Goal: Task Accomplishment & Management: Use online tool/utility

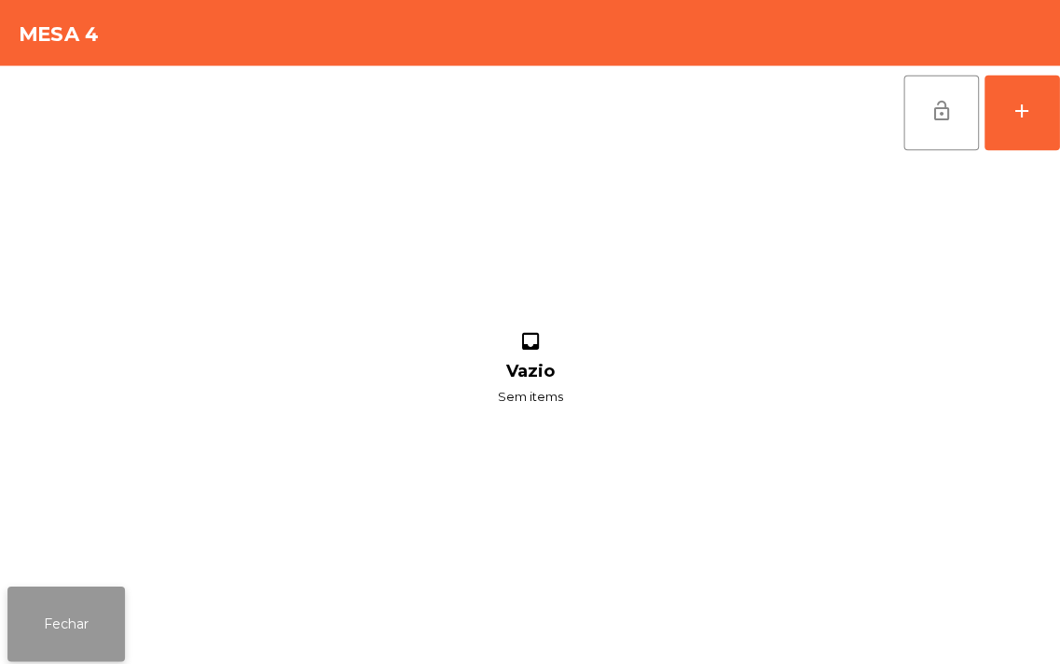
click at [98, 594] on button "Fechar" at bounding box center [65, 619] width 117 height 75
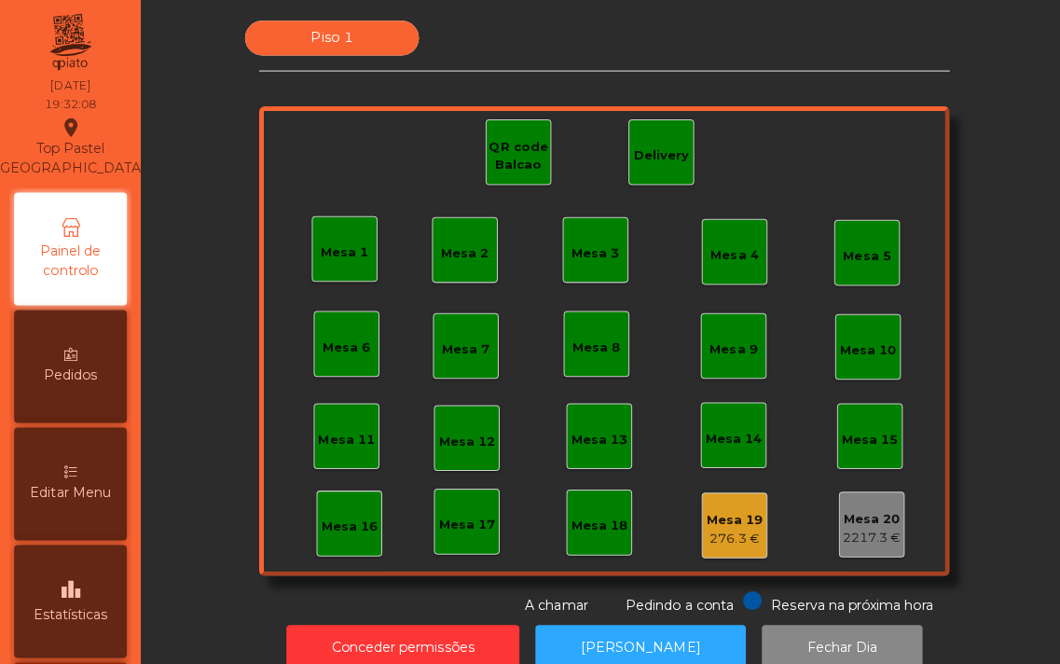
click at [576, 230] on div "Mesa 3" at bounding box center [591, 247] width 65 height 65
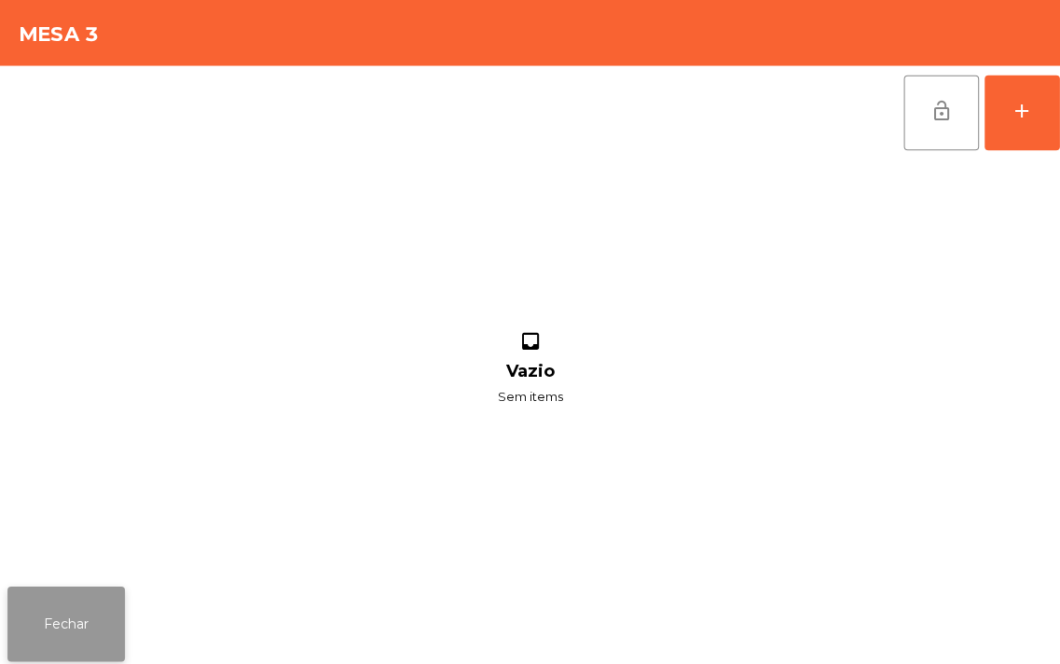
click at [62, 600] on button "Fechar" at bounding box center [65, 619] width 117 height 75
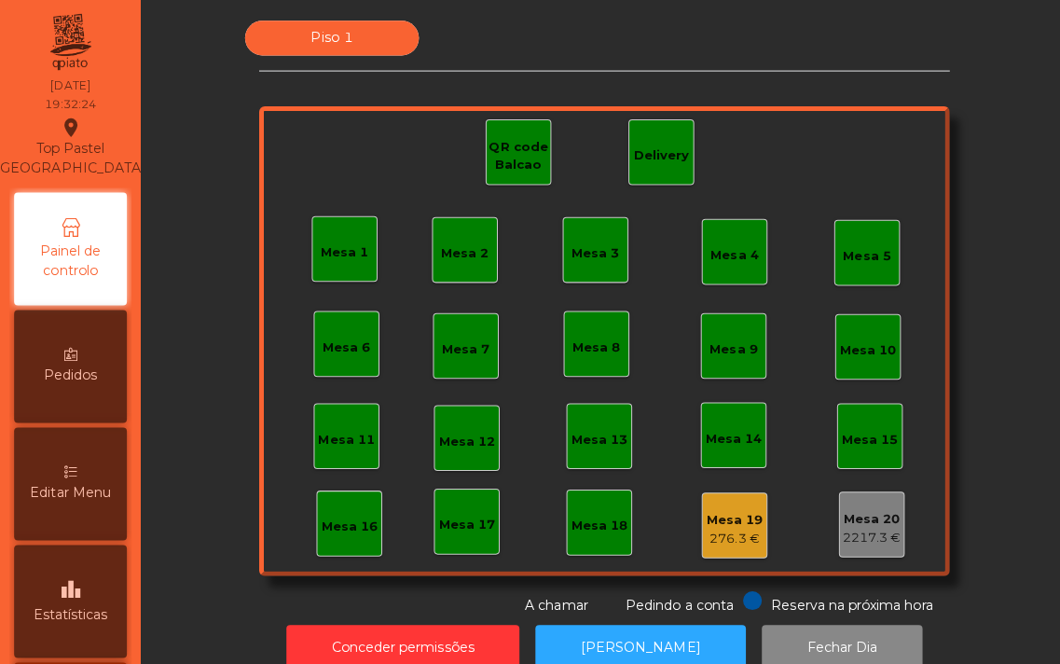
click at [845, 249] on div "Mesa 5" at bounding box center [861, 254] width 48 height 19
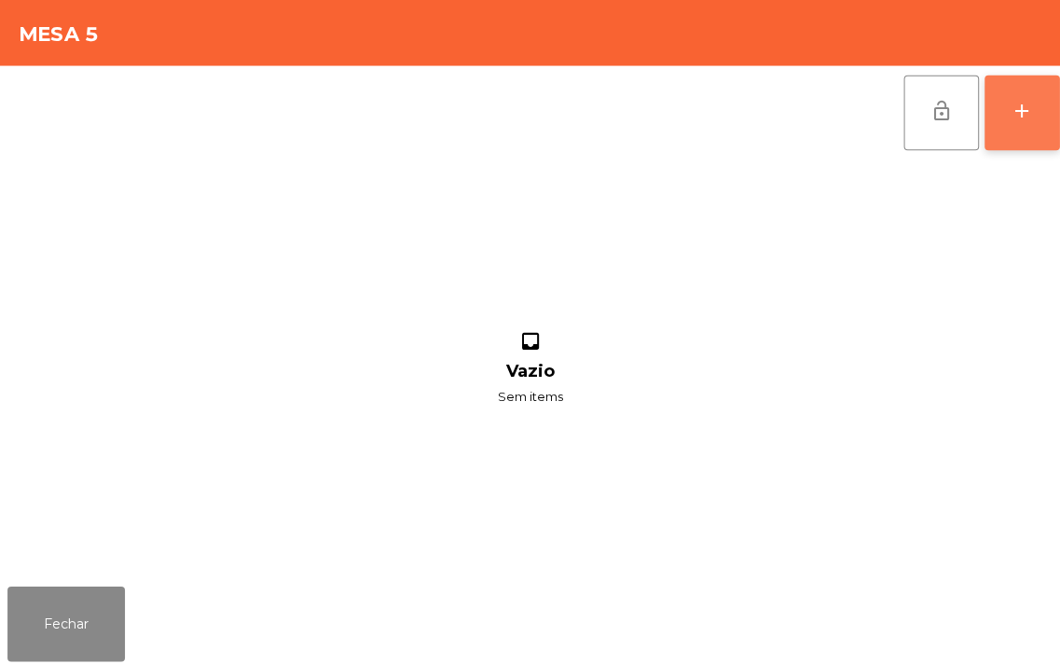
click at [1050, 105] on button "add" at bounding box center [1014, 112] width 75 height 75
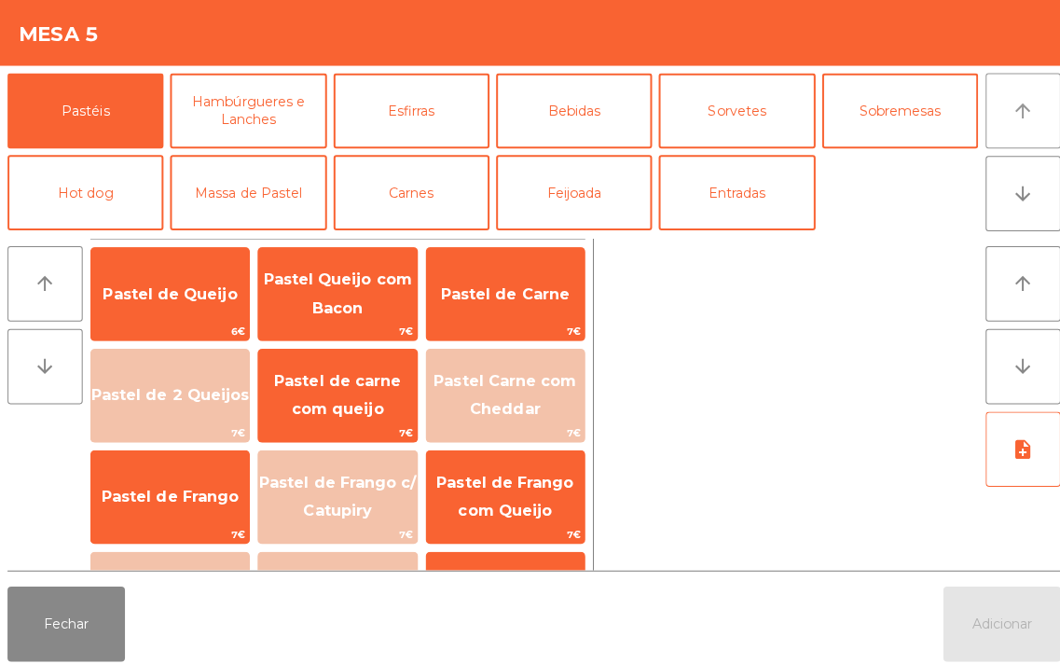
click at [1005, 104] on icon "arrow_upward" at bounding box center [1015, 110] width 22 height 22
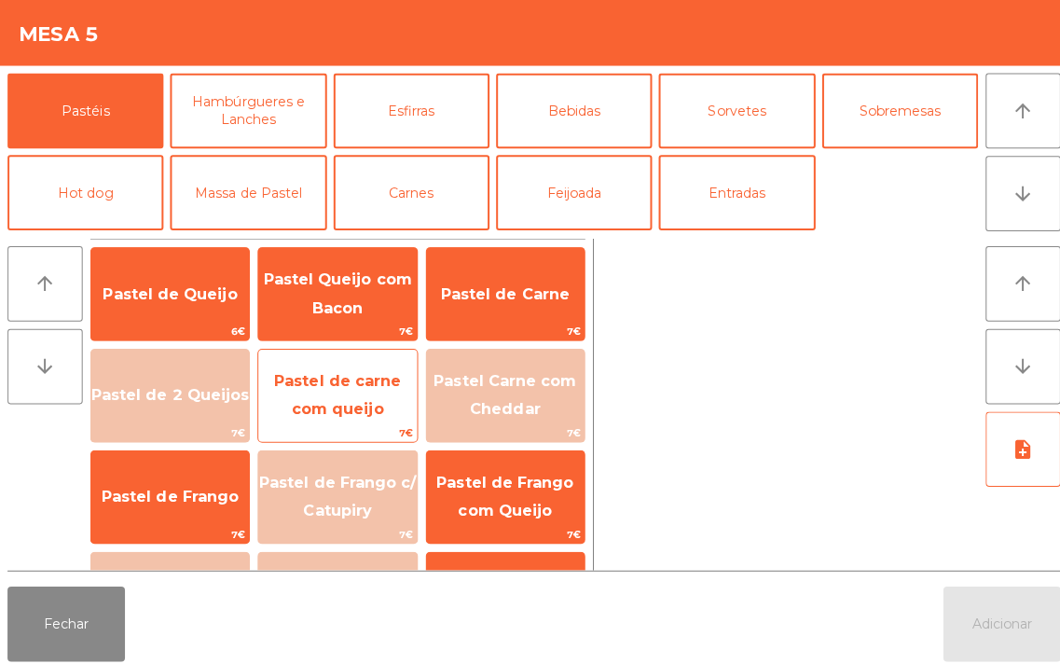
click at [343, 390] on span "Pastel de carne com queijo" at bounding box center [334, 392] width 157 height 79
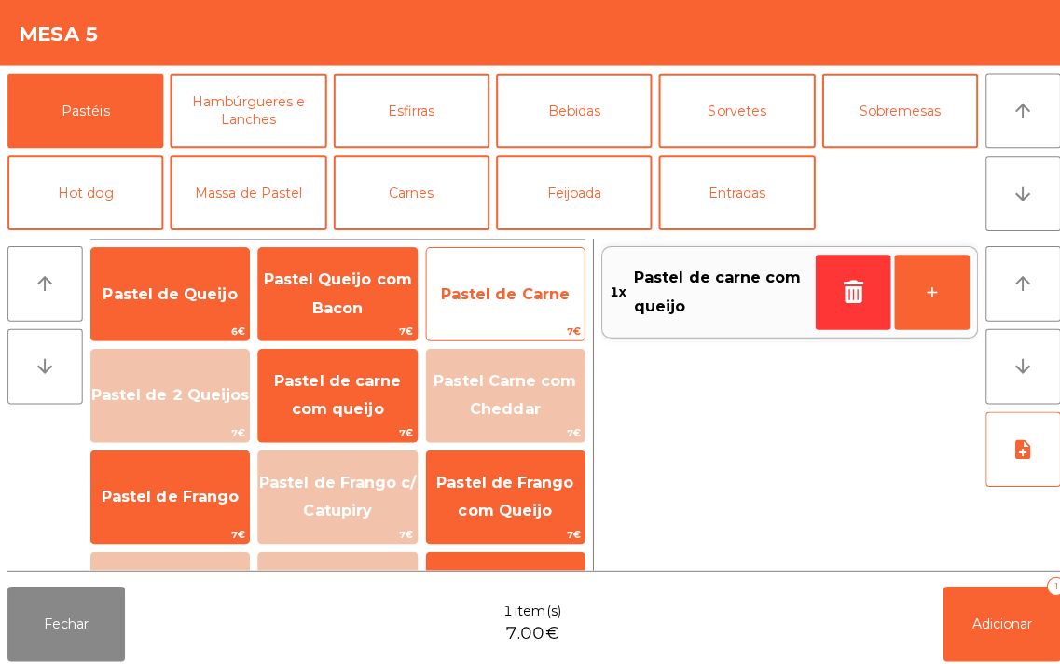
click at [505, 280] on span "Pastel de Carne" at bounding box center [501, 292] width 157 height 50
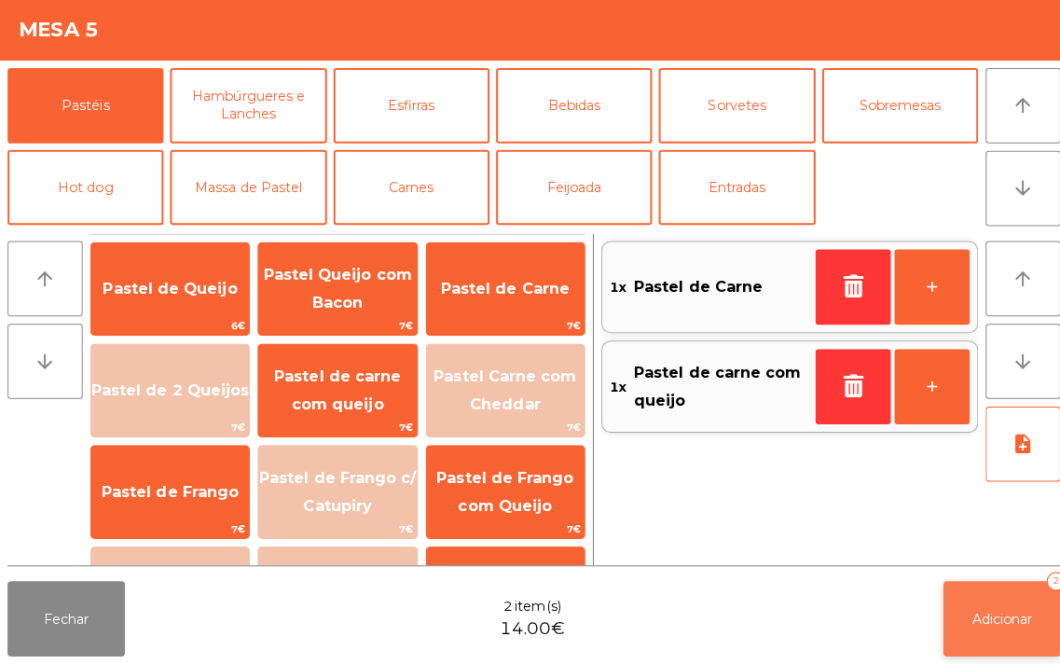
click at [995, 592] on button "Adicionar 2" at bounding box center [994, 619] width 117 height 75
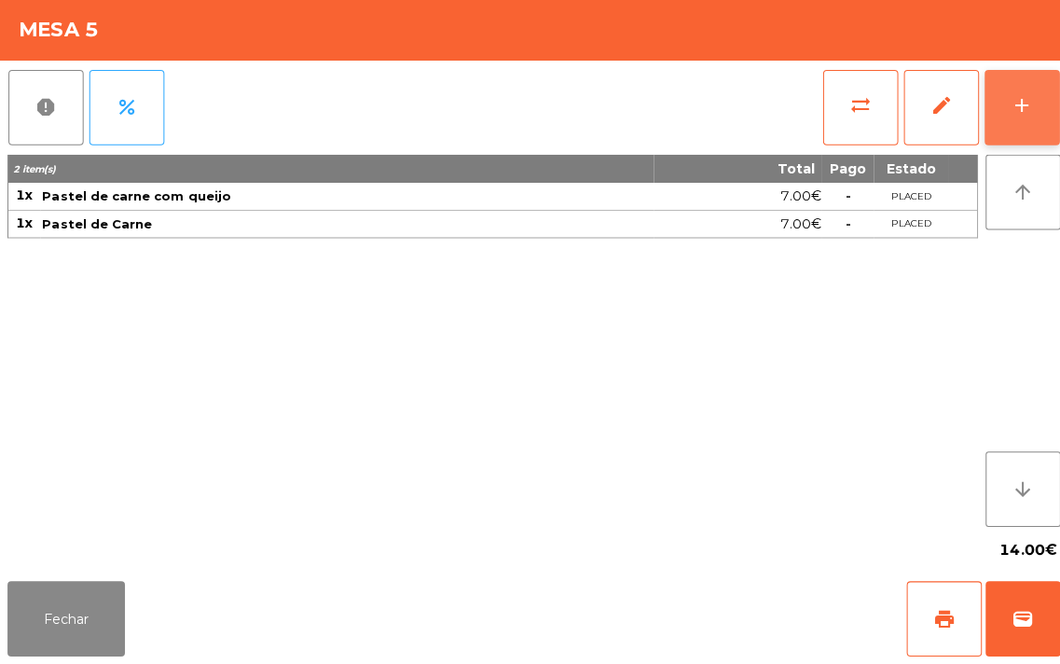
click at [1011, 96] on button "add" at bounding box center [1014, 112] width 75 height 75
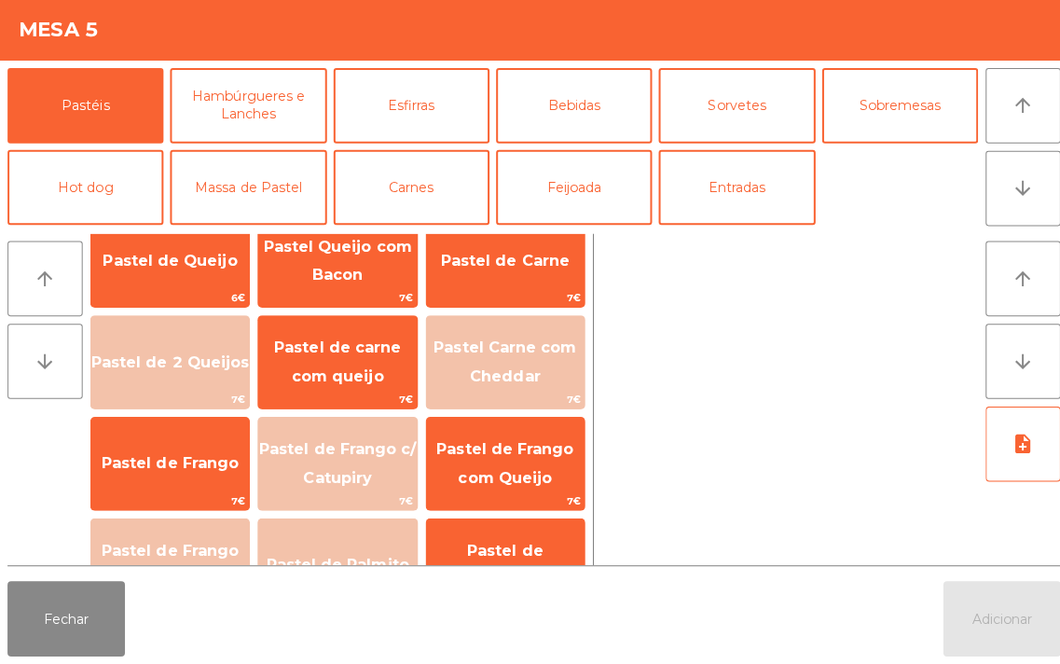
scroll to position [48, 0]
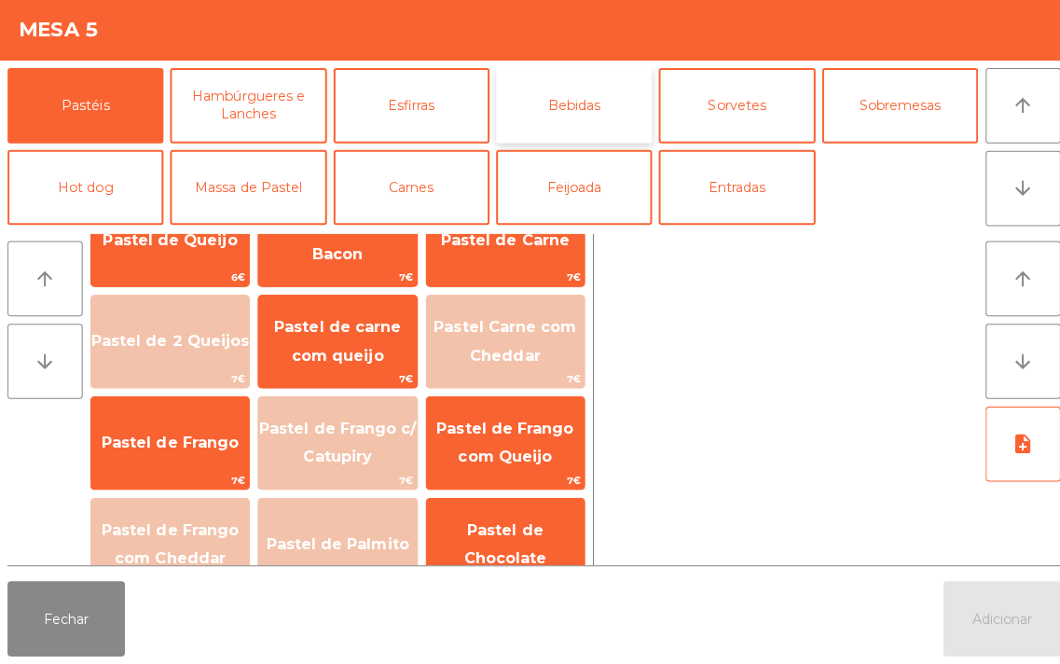
click at [578, 99] on button "Bebidas" at bounding box center [569, 110] width 155 height 75
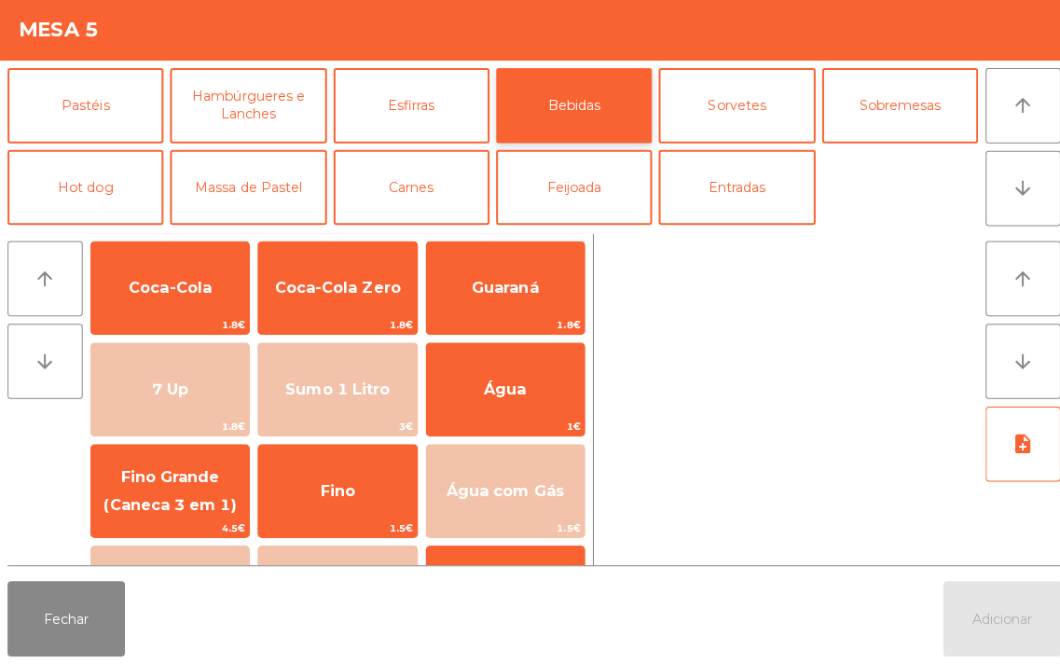
scroll to position [3, 0]
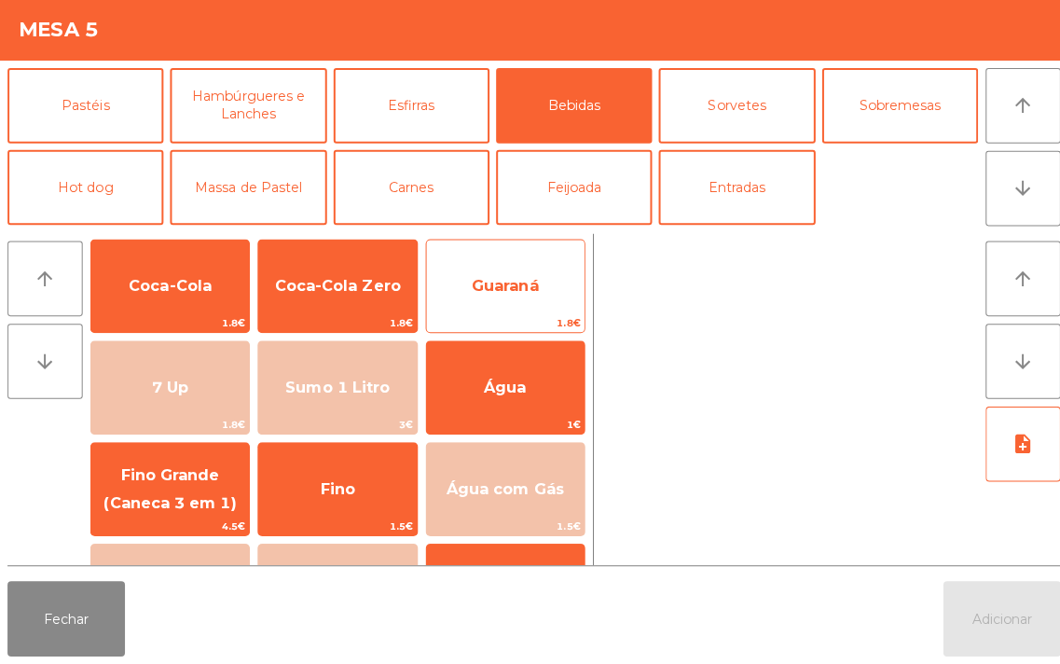
click at [515, 284] on span "Guaraná" at bounding box center [501, 289] width 66 height 18
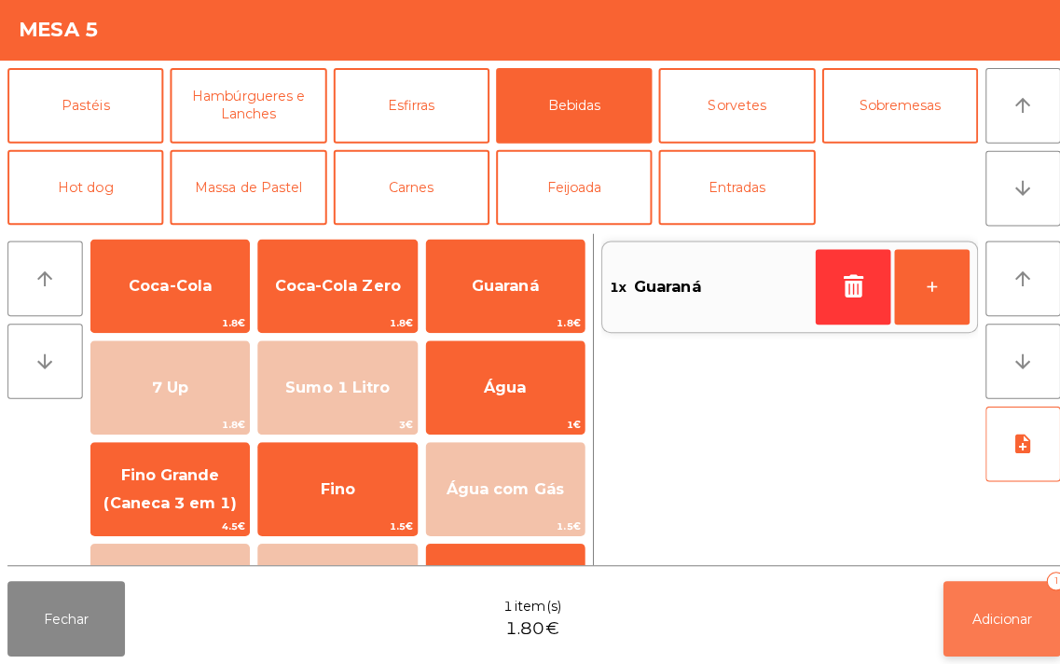
click at [1038, 628] on button "Adicionar 1" at bounding box center [994, 619] width 117 height 75
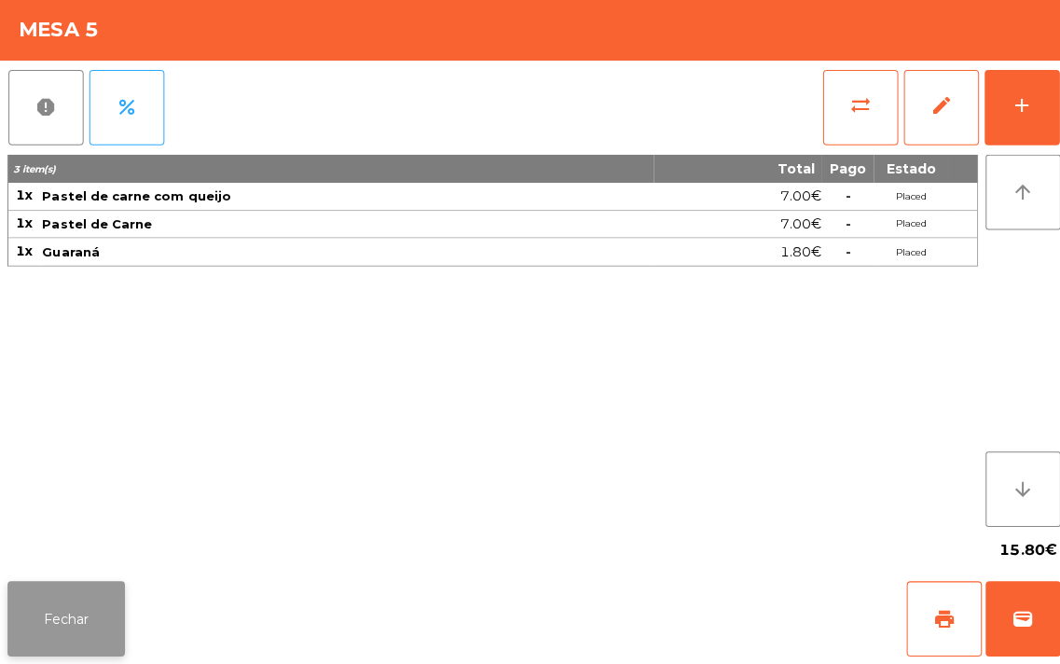
click at [65, 650] on button "Fechar" at bounding box center [65, 619] width 117 height 75
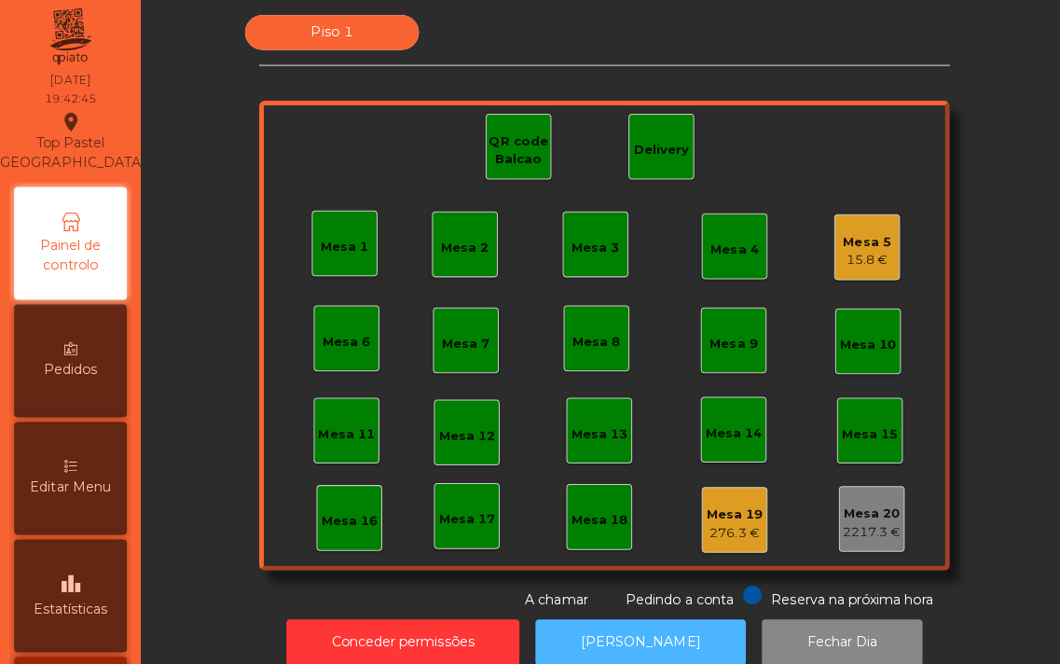
click at [639, 638] on button "[PERSON_NAME]" at bounding box center [635, 643] width 209 height 46
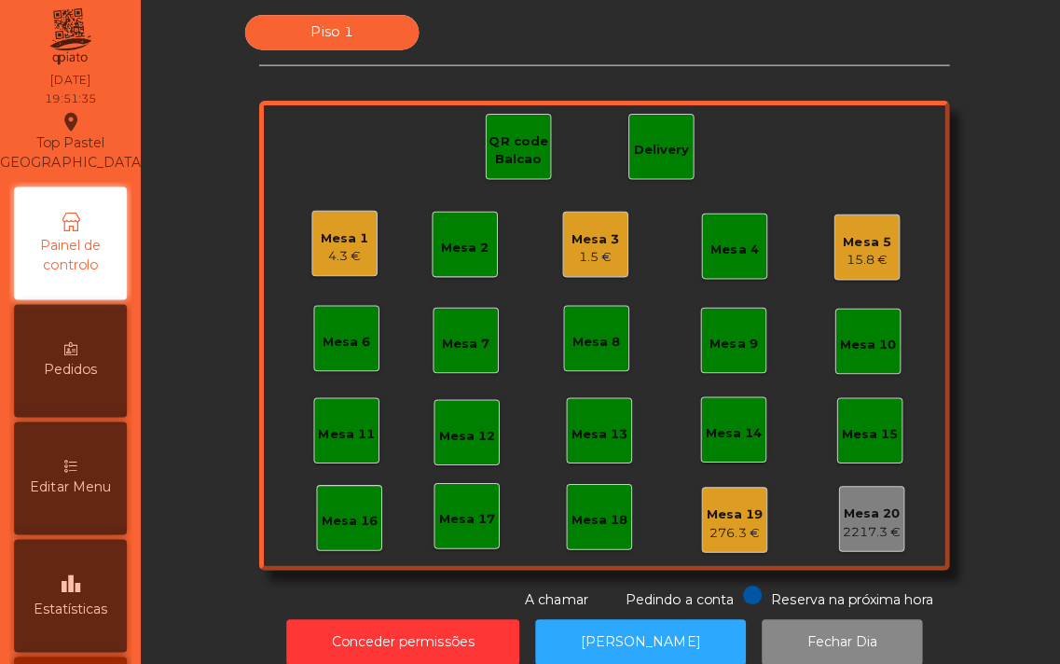
click at [339, 252] on div "4.3 €" at bounding box center [343, 260] width 48 height 19
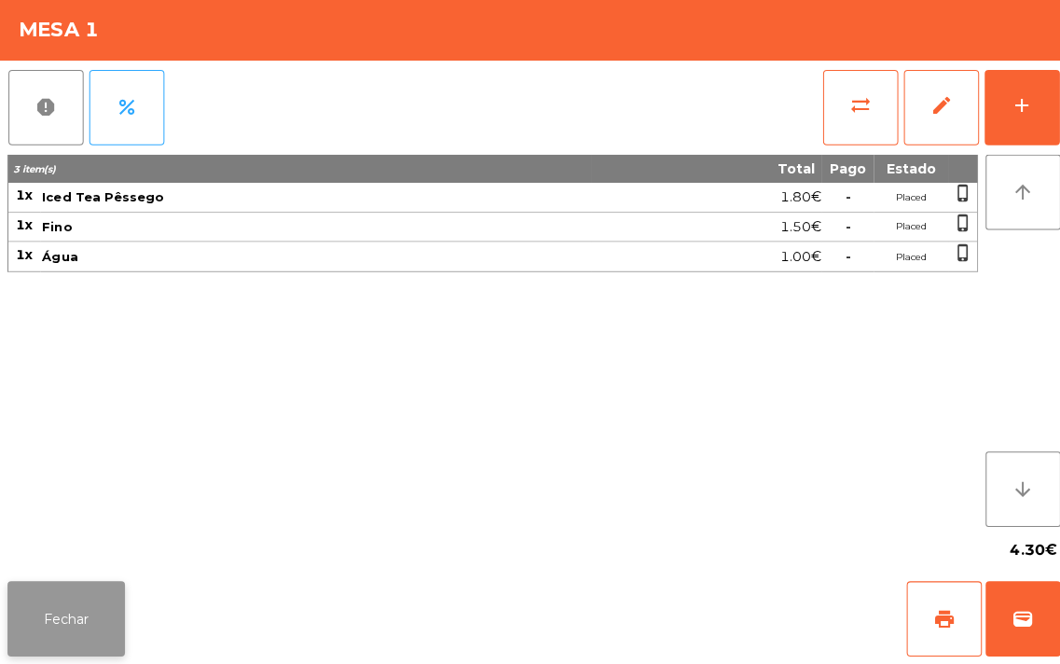
click at [49, 607] on button "Fechar" at bounding box center [65, 619] width 117 height 75
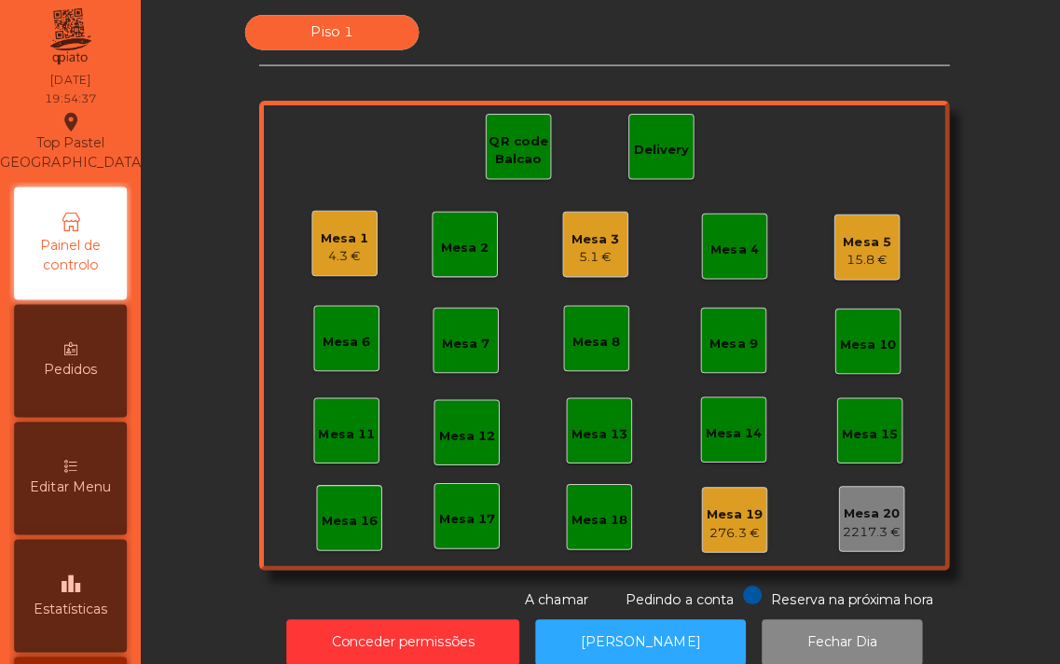
click at [462, 247] on div "Mesa 2" at bounding box center [462, 251] width 48 height 19
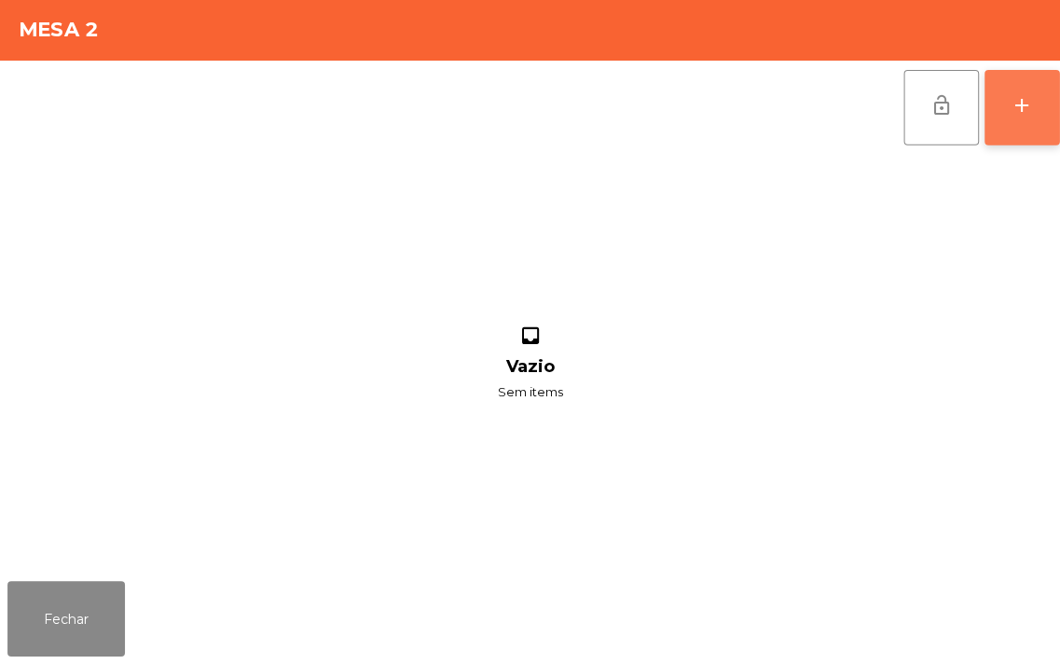
click at [1004, 128] on button "add" at bounding box center [1014, 112] width 75 height 75
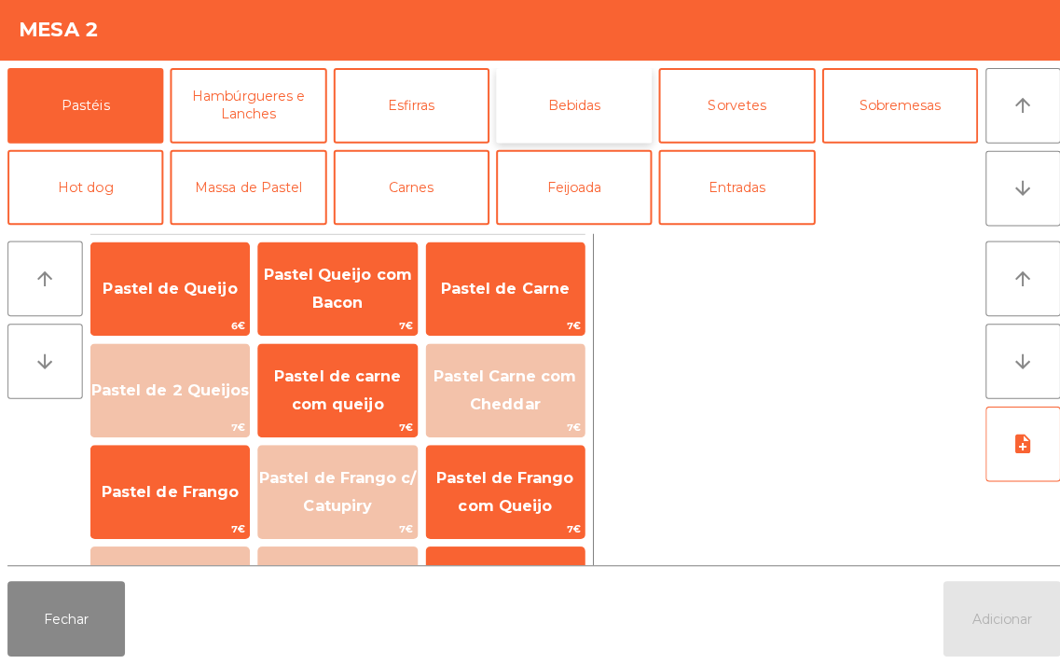
click at [550, 99] on button "Bebidas" at bounding box center [569, 110] width 155 height 75
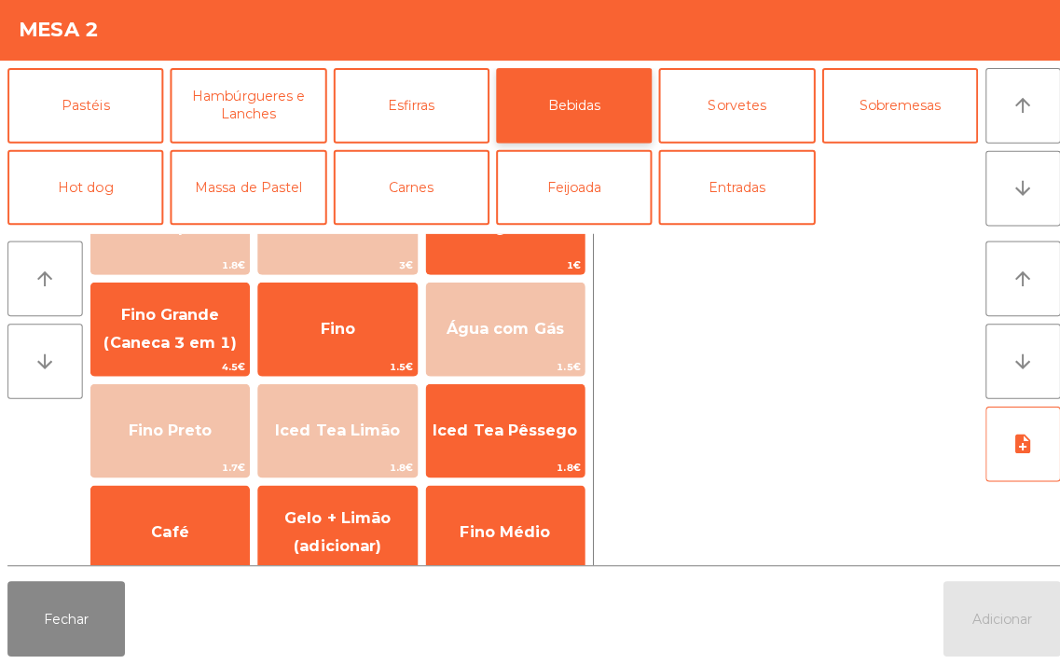
scroll to position [185, 0]
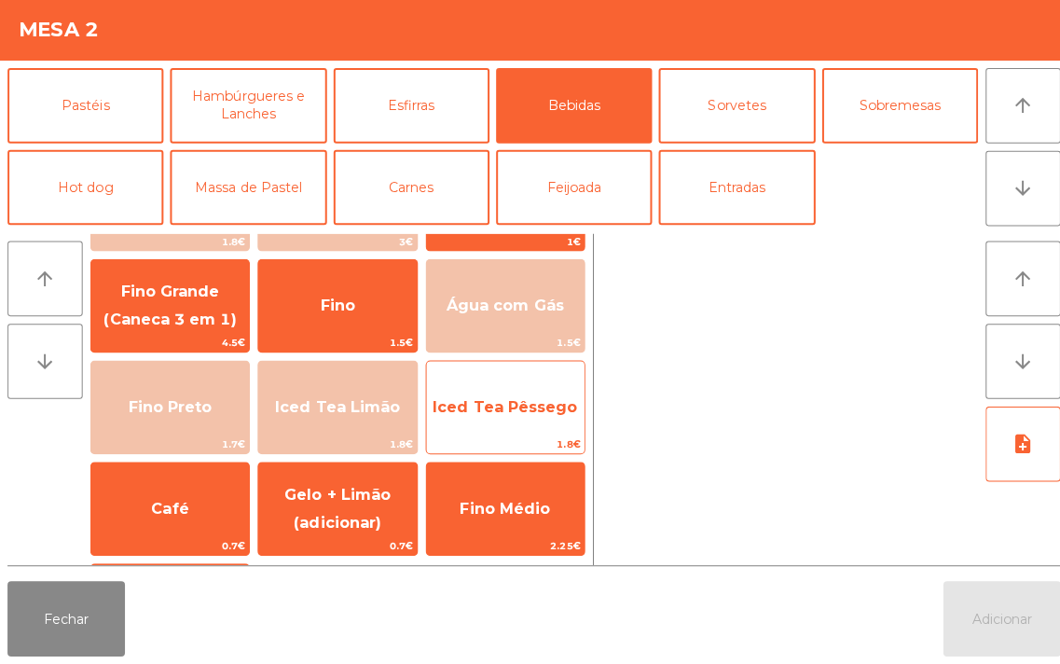
click at [486, 418] on span "Iced Tea Pêssego" at bounding box center [501, 409] width 157 height 50
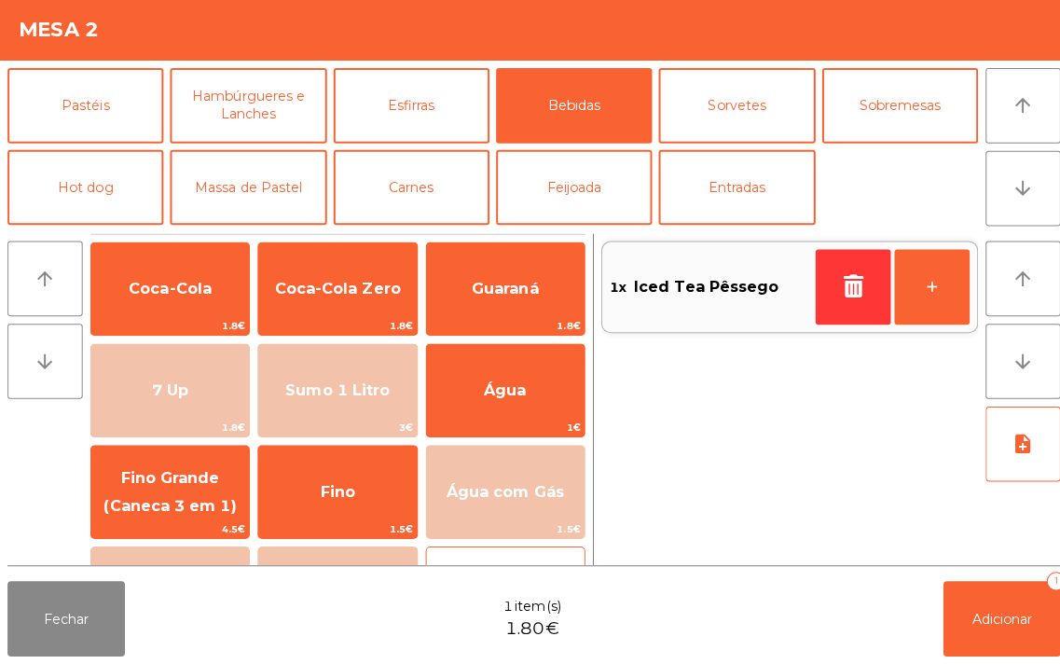
scroll to position [1, 0]
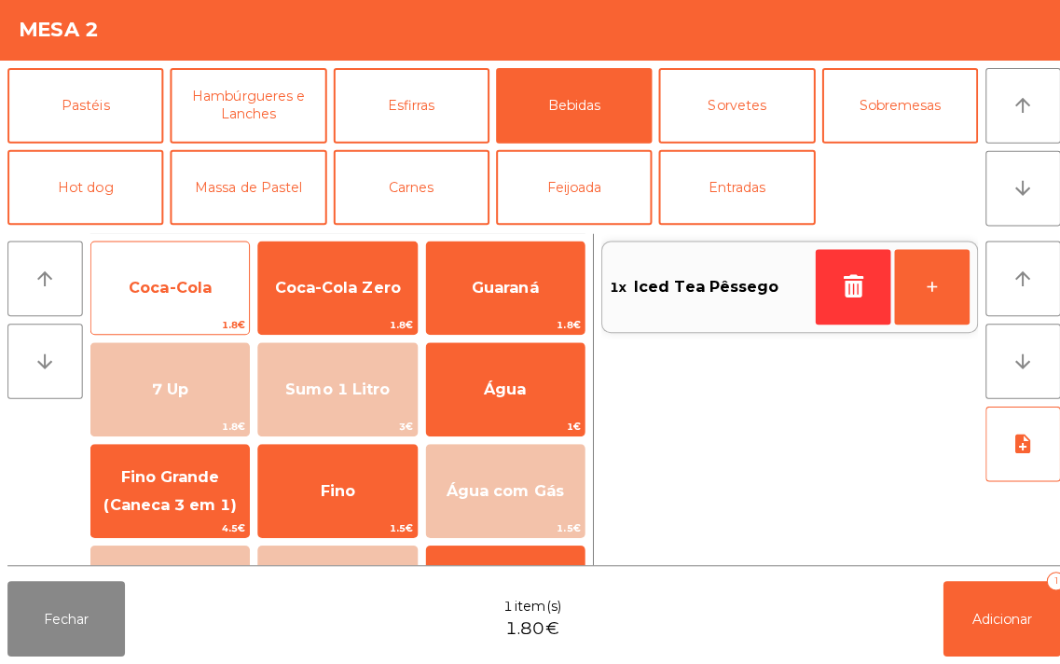
click at [173, 306] on span "Coca-Cola" at bounding box center [168, 291] width 157 height 50
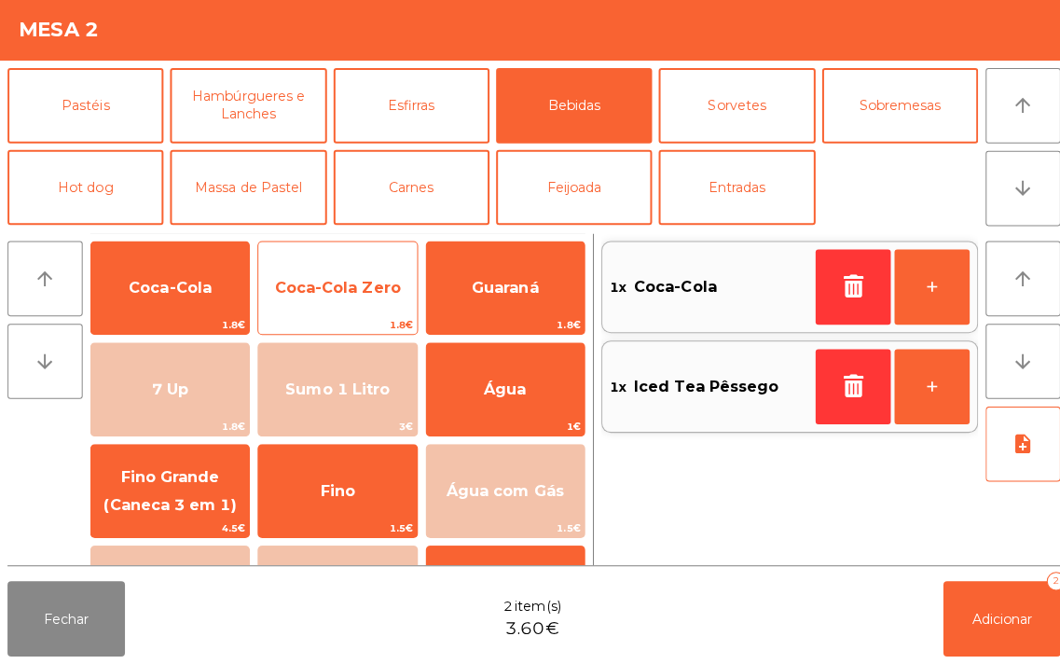
click at [336, 292] on span "Coca-Cola Zero" at bounding box center [334, 291] width 125 height 18
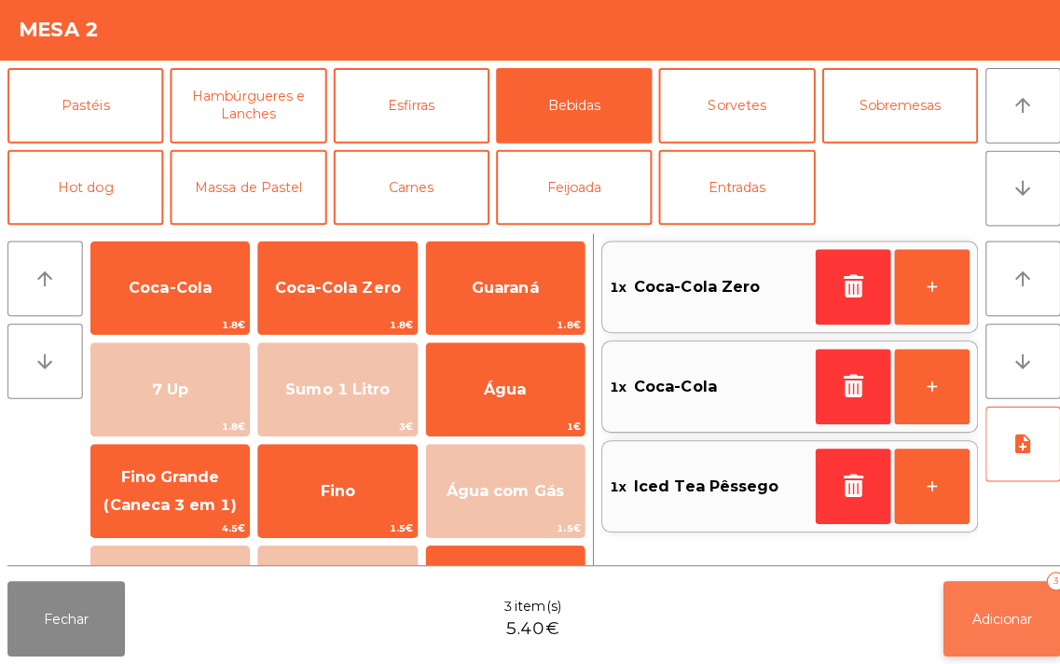
click at [954, 617] on button "Adicionar 3" at bounding box center [994, 619] width 117 height 75
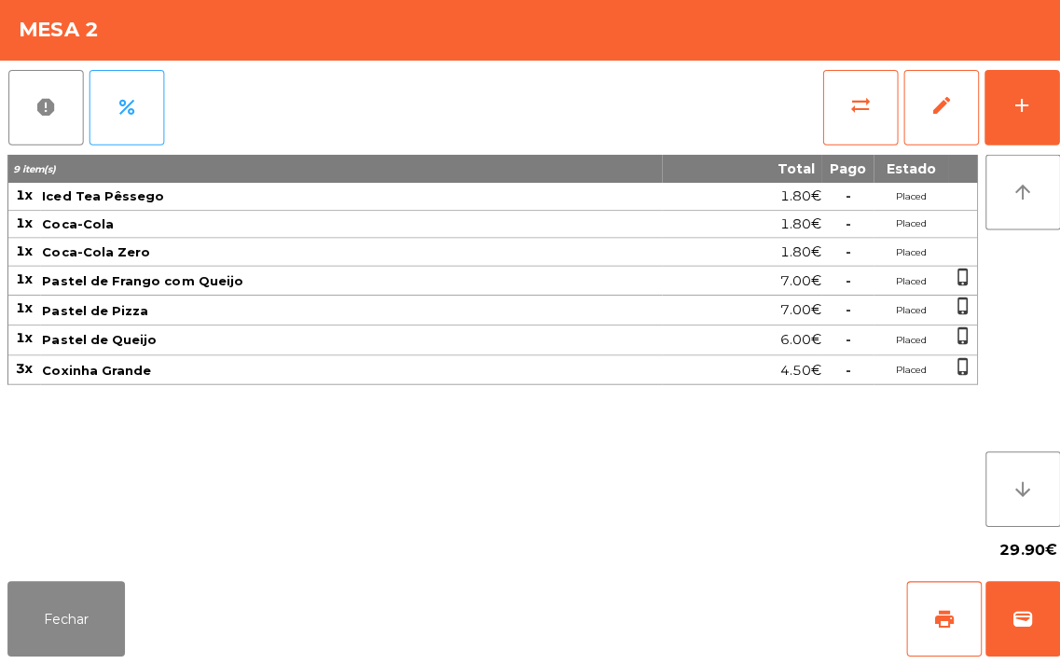
click at [283, 374] on span "Coxinha Grande" at bounding box center [349, 372] width 614 height 15
click at [170, 377] on span "Coxinha Grande" at bounding box center [349, 372] width 614 height 15
click at [918, 112] on button "edit" at bounding box center [934, 112] width 75 height 75
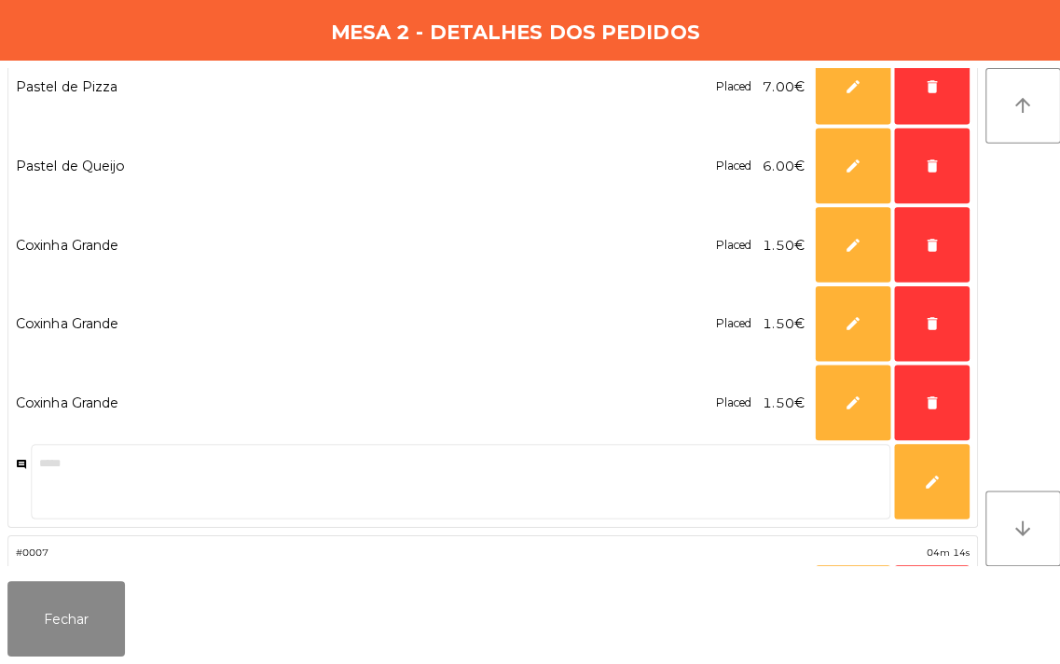
scroll to position [151, 0]
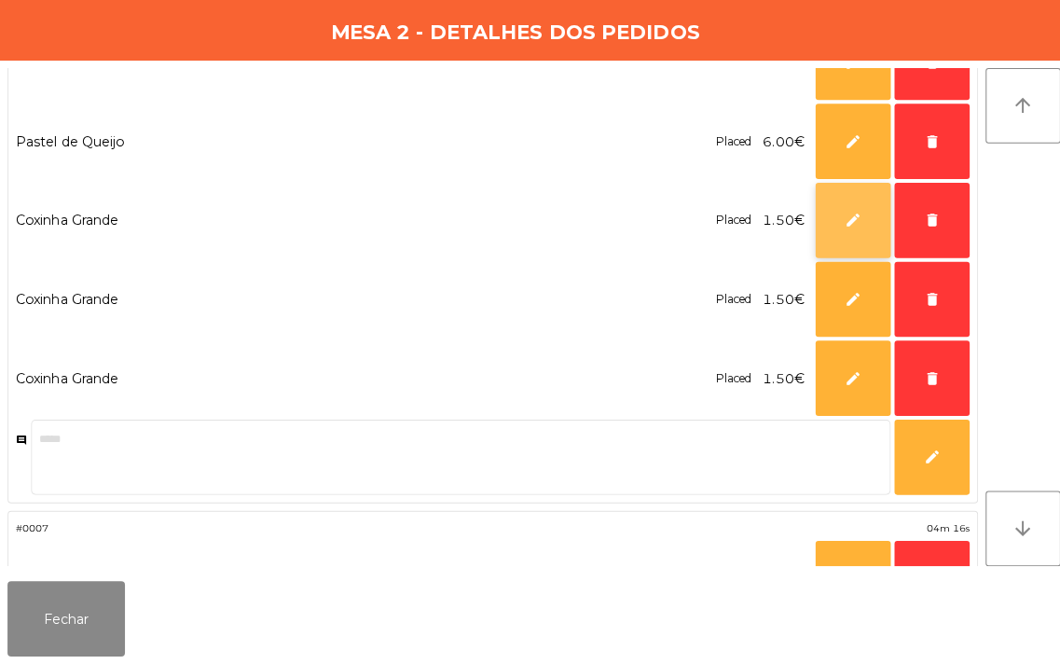
click at [851, 228] on span "edit" at bounding box center [846, 223] width 17 height 17
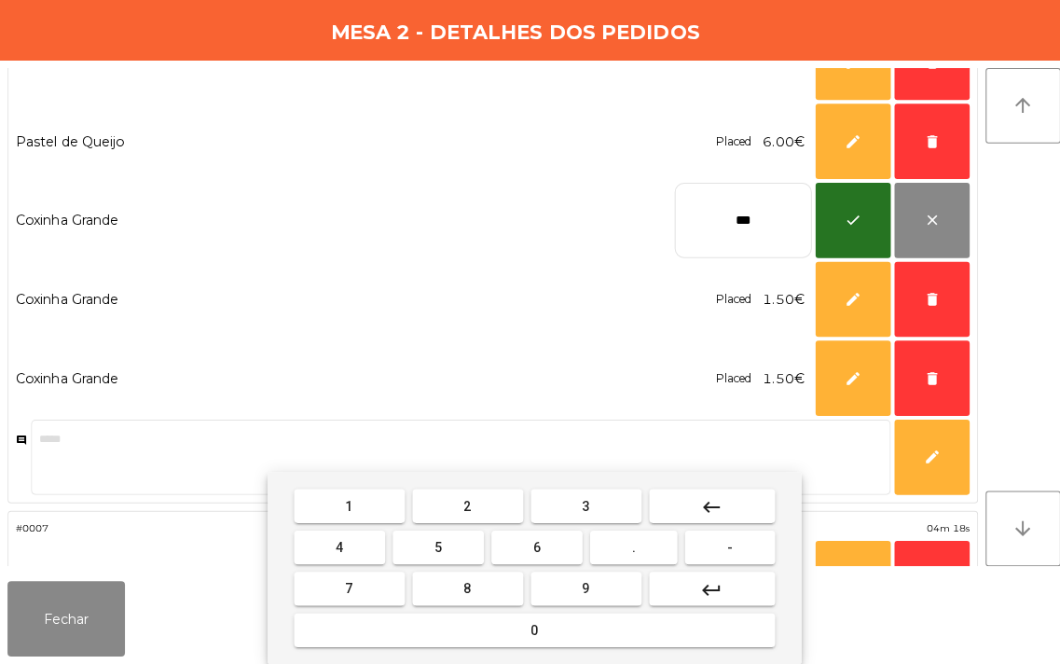
click at [699, 499] on mat-icon "keyboard_backspace" at bounding box center [707, 508] width 22 height 22
type input "**"
click at [699, 499] on mat-icon "keyboard_backspace" at bounding box center [707, 508] width 22 height 22
click at [697, 498] on mat-icon "keyboard_backspace" at bounding box center [707, 508] width 22 height 22
click at [449, 496] on button "2" at bounding box center [464, 507] width 110 height 34
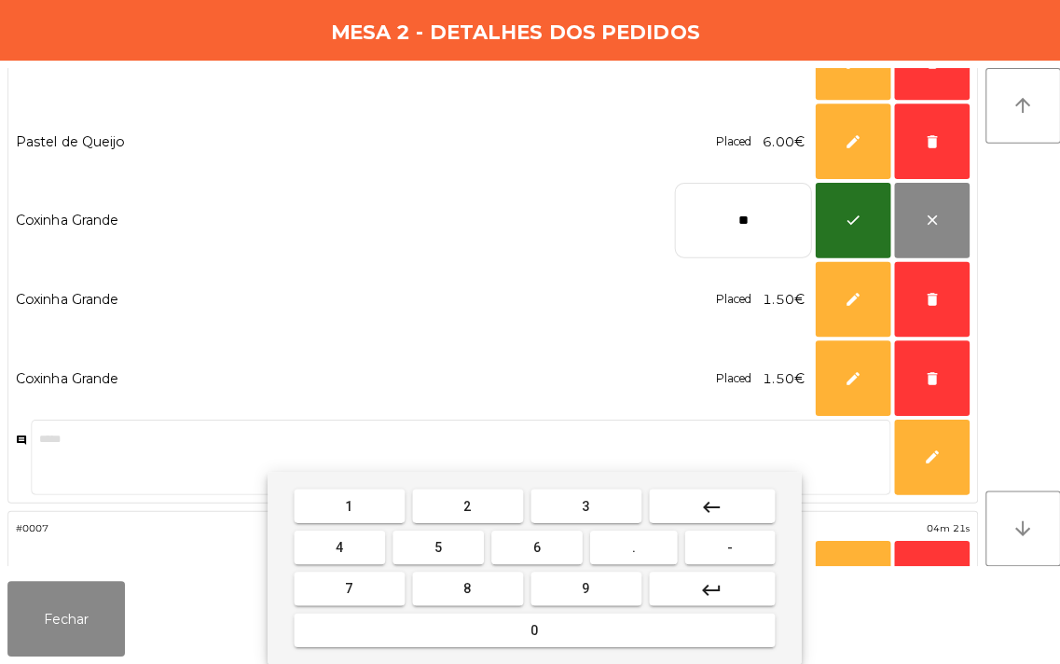
click at [615, 557] on button "." at bounding box center [629, 548] width 87 height 34
click at [433, 553] on span "5" at bounding box center [434, 548] width 7 height 15
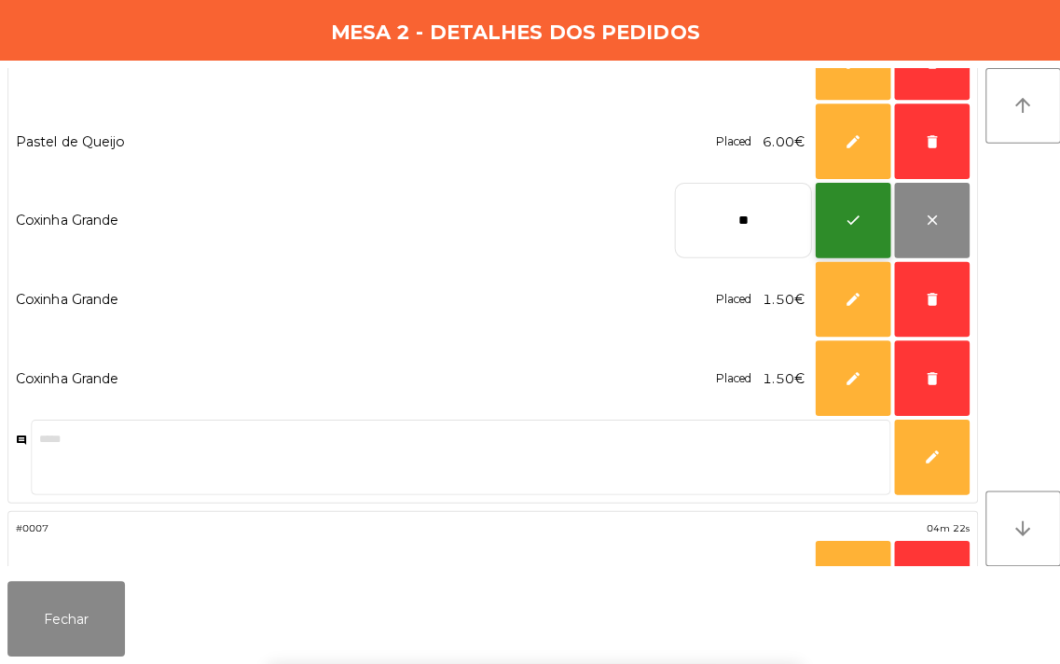
click at [846, 219] on span "check" at bounding box center [846, 223] width 17 height 17
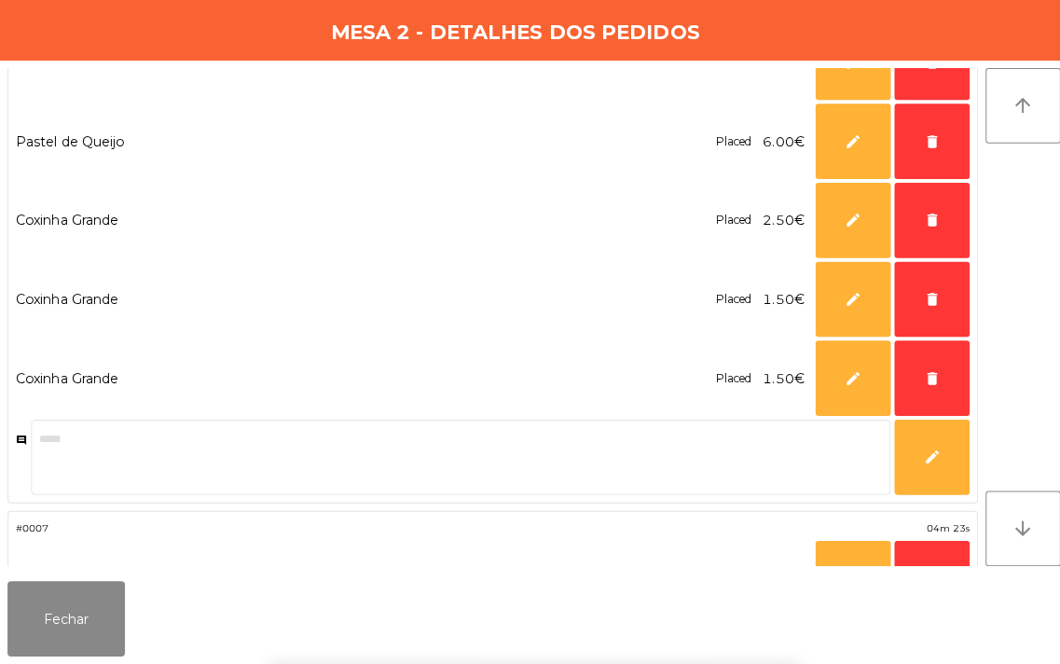
scroll to position [0, 0]
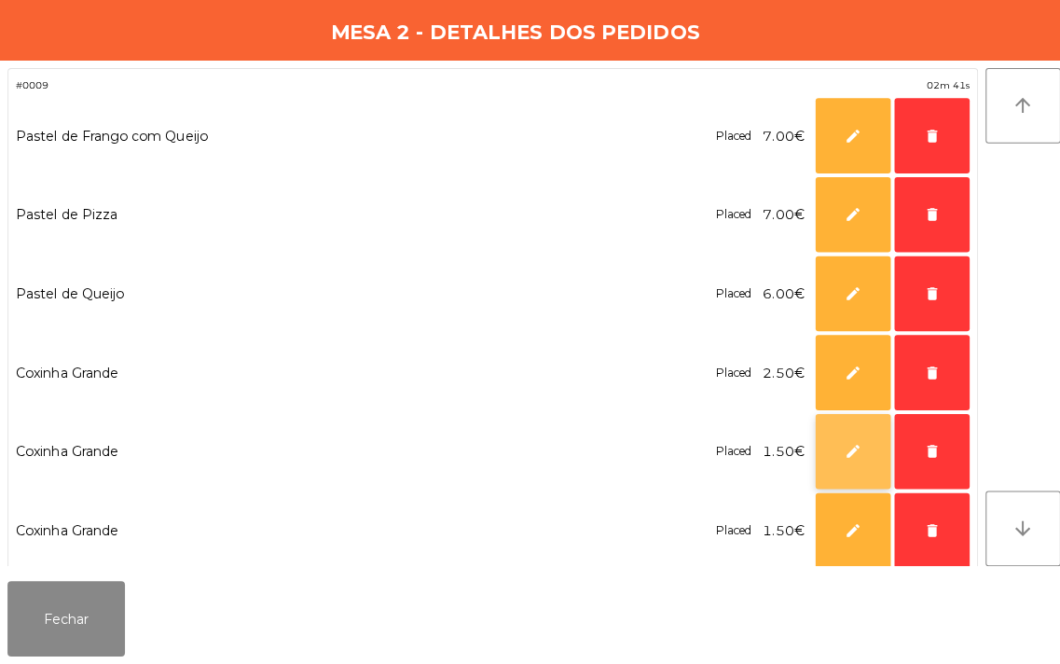
click at [834, 458] on button "edit" at bounding box center [846, 453] width 75 height 75
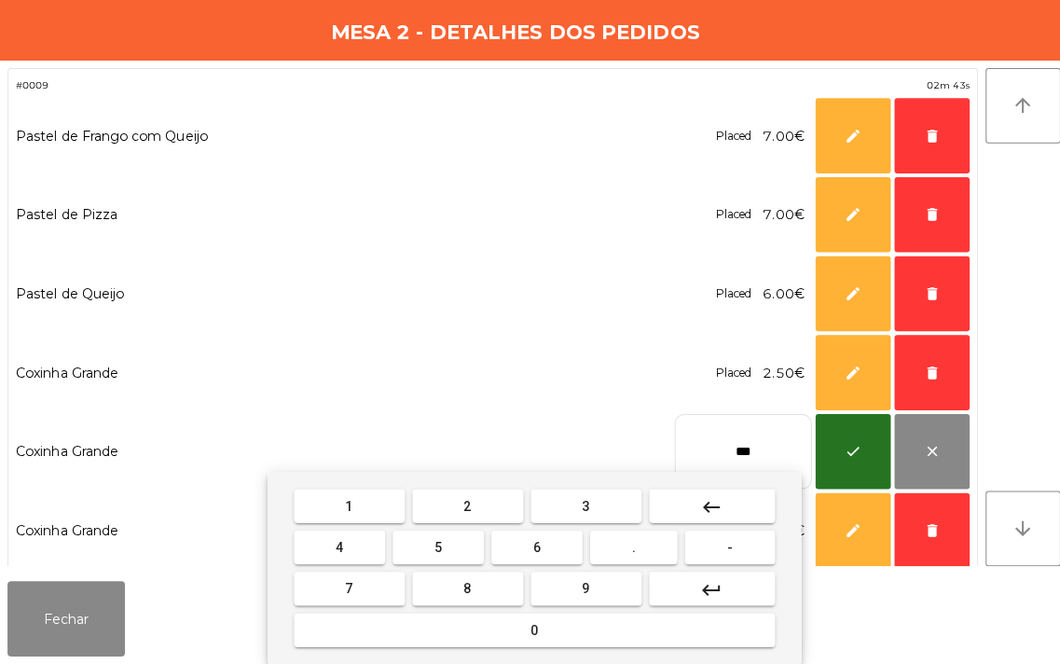
click at [682, 510] on button "keyboard_backspace" at bounding box center [706, 507] width 125 height 34
click at [685, 508] on button "keyboard_backspace" at bounding box center [706, 507] width 125 height 34
click at [631, 547] on span "." at bounding box center [630, 548] width 4 height 15
click at [433, 551] on span "5" at bounding box center [434, 548] width 7 height 15
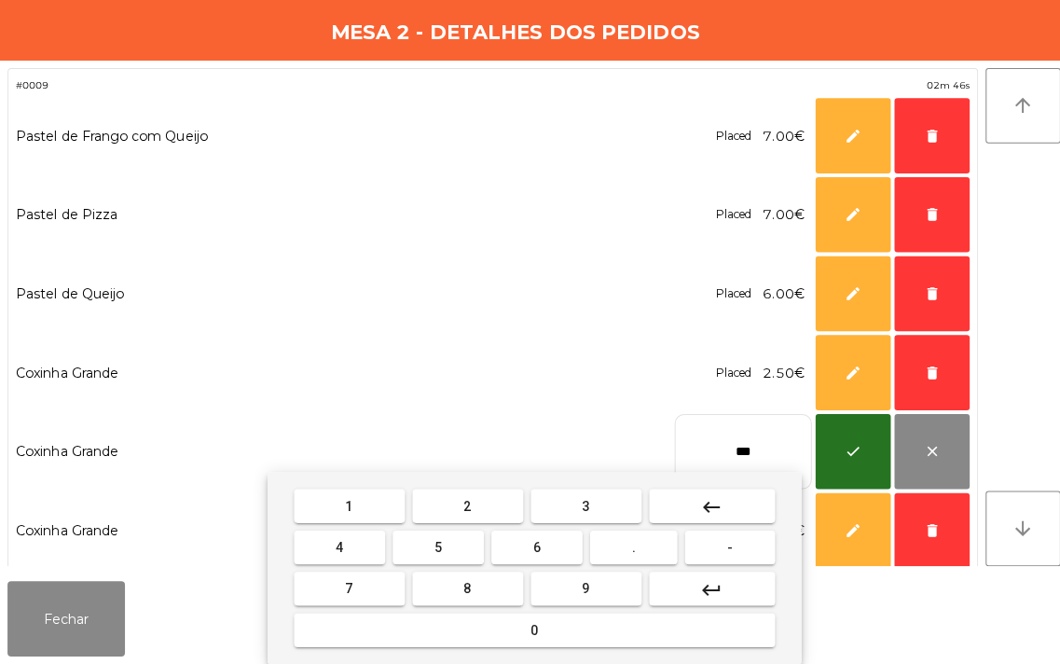
click at [697, 504] on mat-icon "keyboard_backspace" at bounding box center [707, 508] width 22 height 22
click at [697, 508] on mat-icon "keyboard_backspace" at bounding box center [707, 508] width 22 height 22
click at [701, 514] on mat-icon "keyboard_backspace" at bounding box center [707, 508] width 22 height 22
click at [452, 504] on button "2" at bounding box center [464, 507] width 110 height 34
click at [629, 547] on span "." at bounding box center [630, 548] width 4 height 15
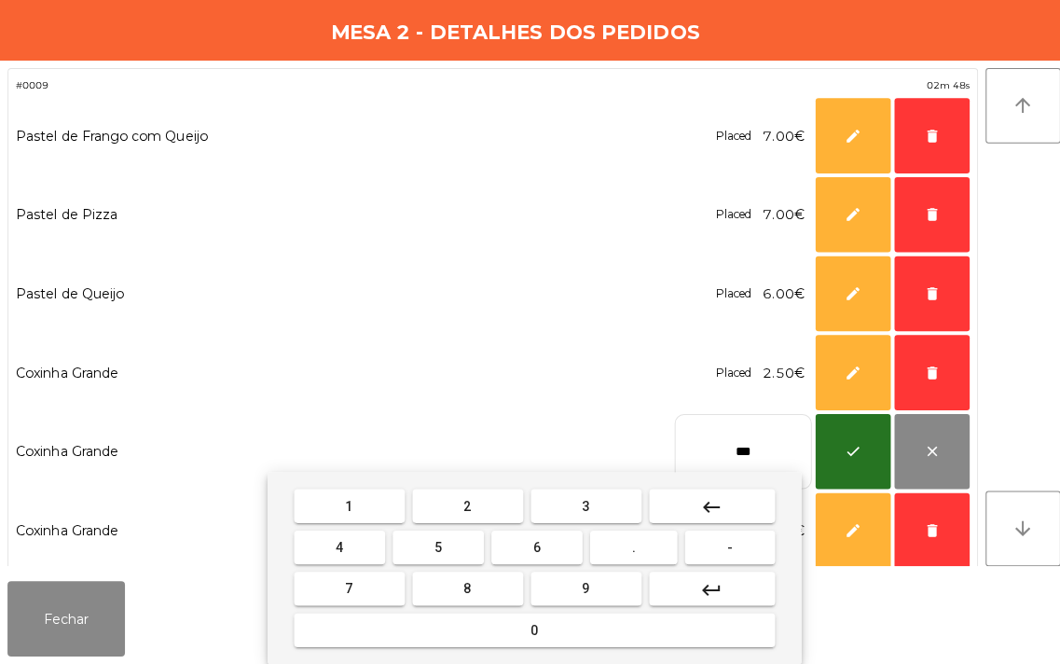
click at [435, 547] on span "5" at bounding box center [434, 548] width 7 height 15
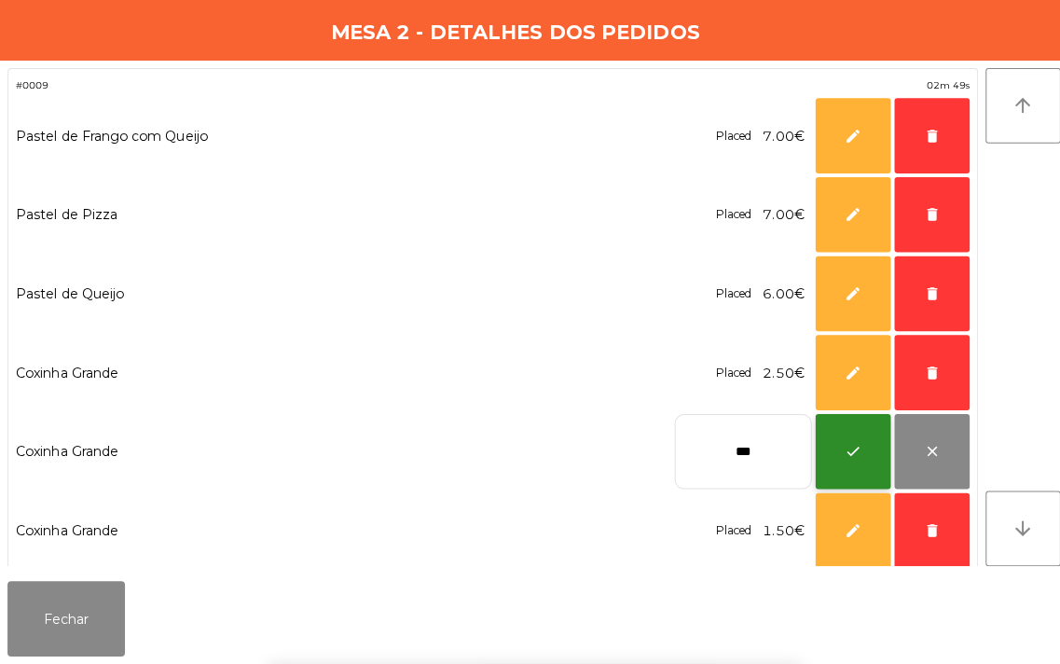
click at [828, 449] on button "check" at bounding box center [846, 453] width 75 height 75
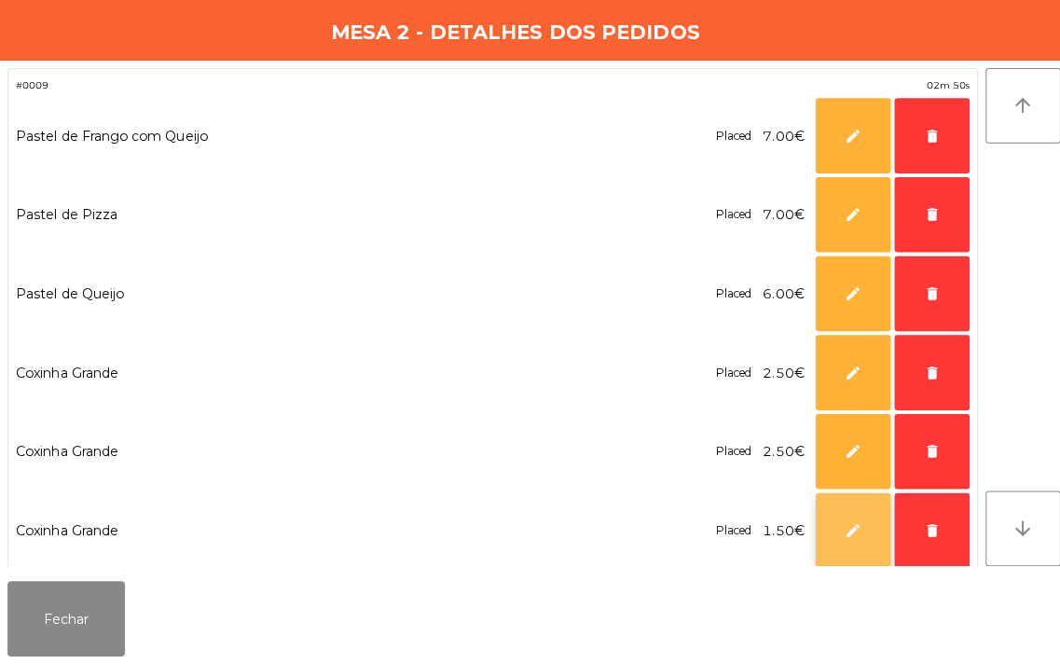
click at [836, 539] on button "edit" at bounding box center [846, 531] width 75 height 75
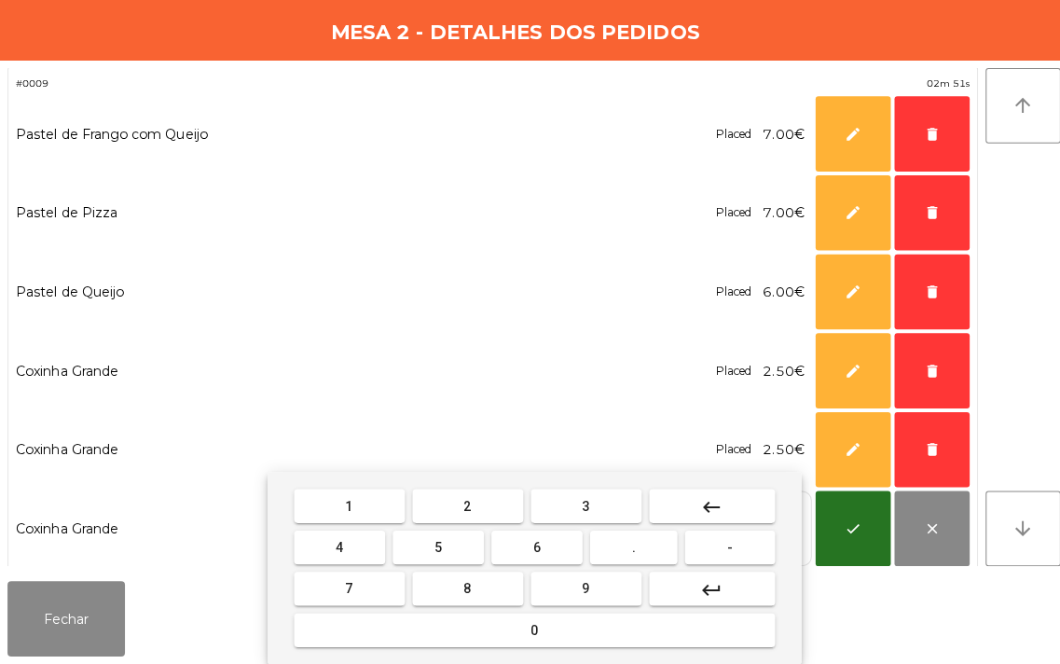
click at [699, 509] on mat-icon "keyboard_backspace" at bounding box center [707, 508] width 22 height 22
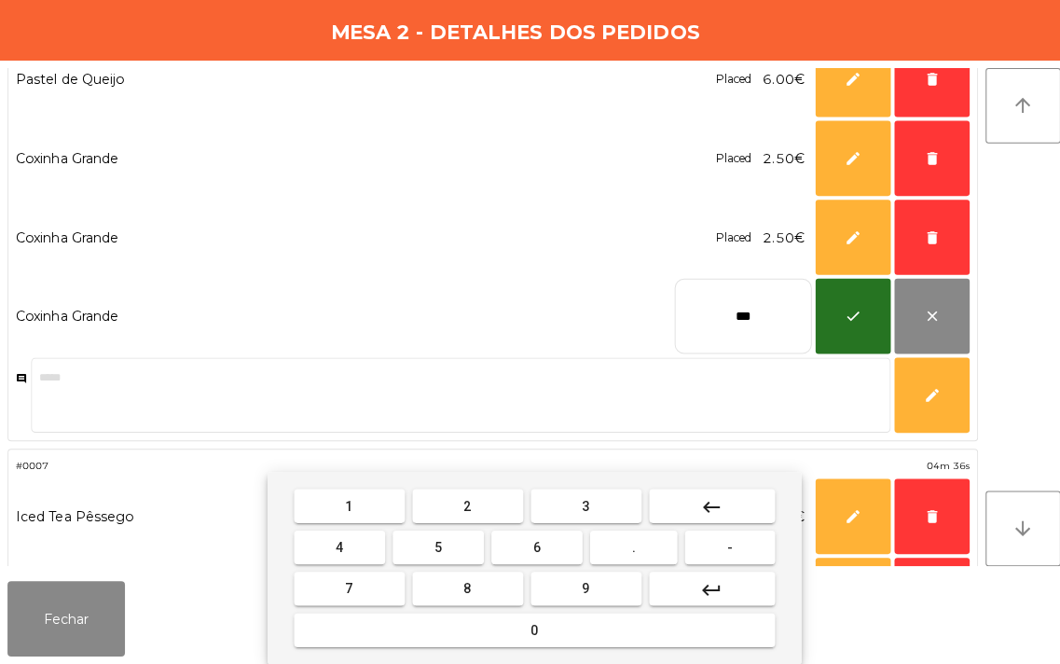
scroll to position [211, 0]
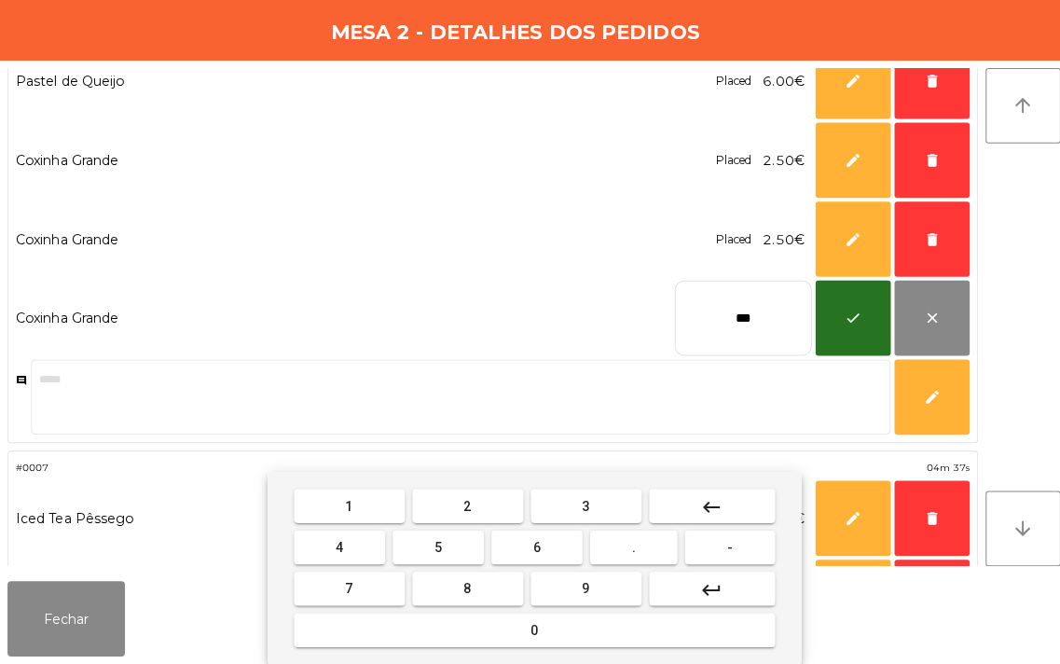
click at [697, 500] on mat-icon "keyboard_backspace" at bounding box center [707, 508] width 22 height 22
click at [446, 505] on button "2" at bounding box center [464, 507] width 110 height 34
click at [629, 547] on span "." at bounding box center [630, 548] width 4 height 15
click at [438, 553] on span "5" at bounding box center [434, 548] width 7 height 15
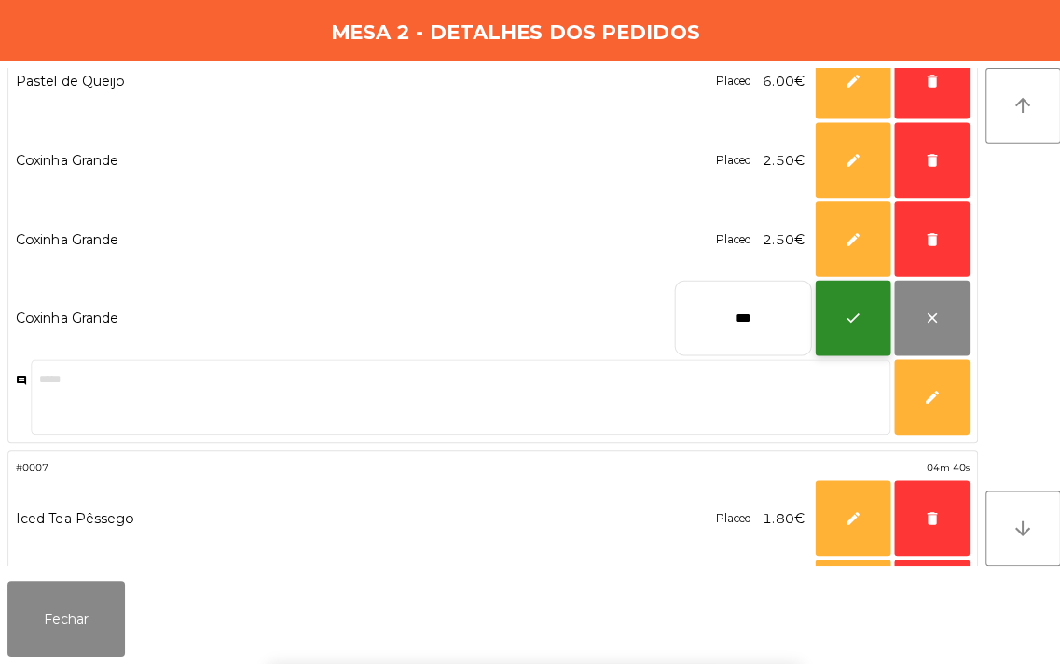
click at [851, 321] on span "check" at bounding box center [846, 320] width 17 height 17
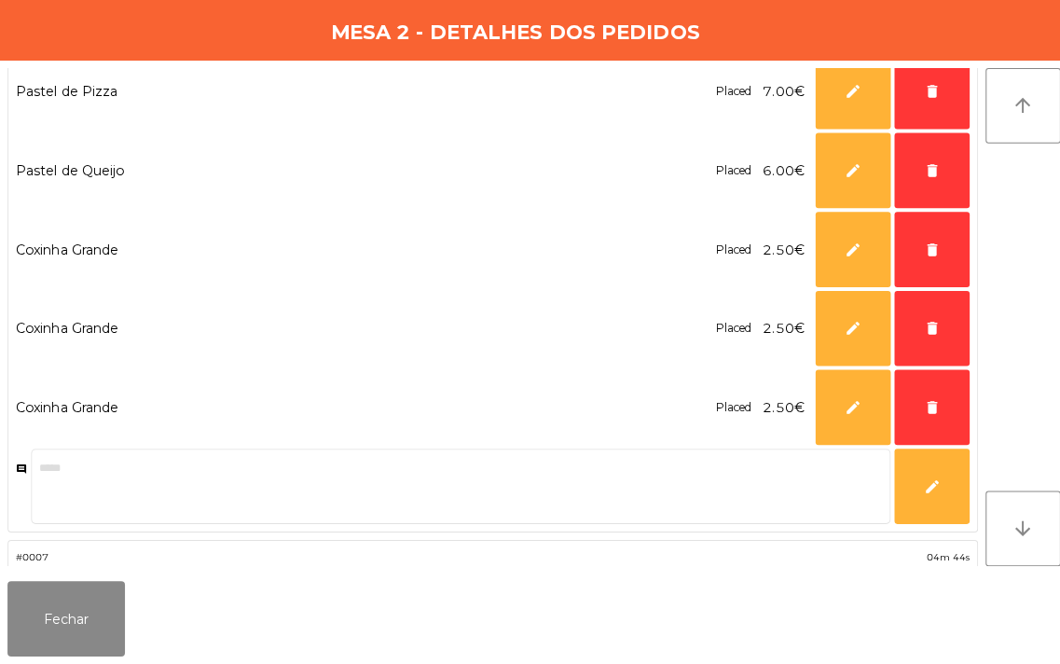
scroll to position [0, 0]
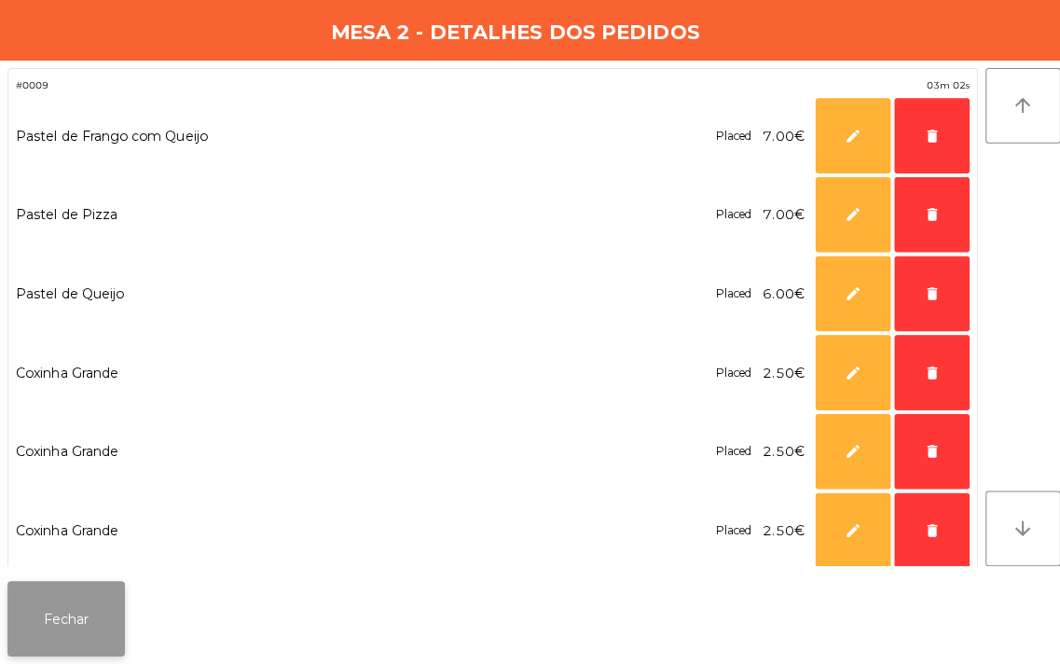
click at [71, 619] on button "Fechar" at bounding box center [65, 619] width 117 height 75
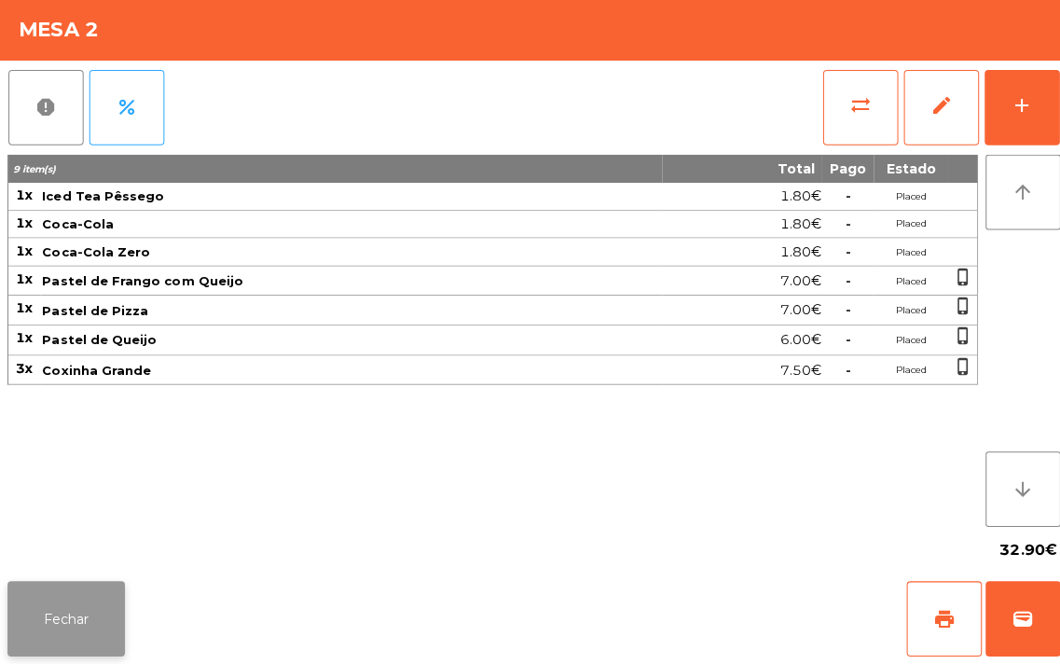
click at [53, 617] on button "Fechar" at bounding box center [65, 619] width 117 height 75
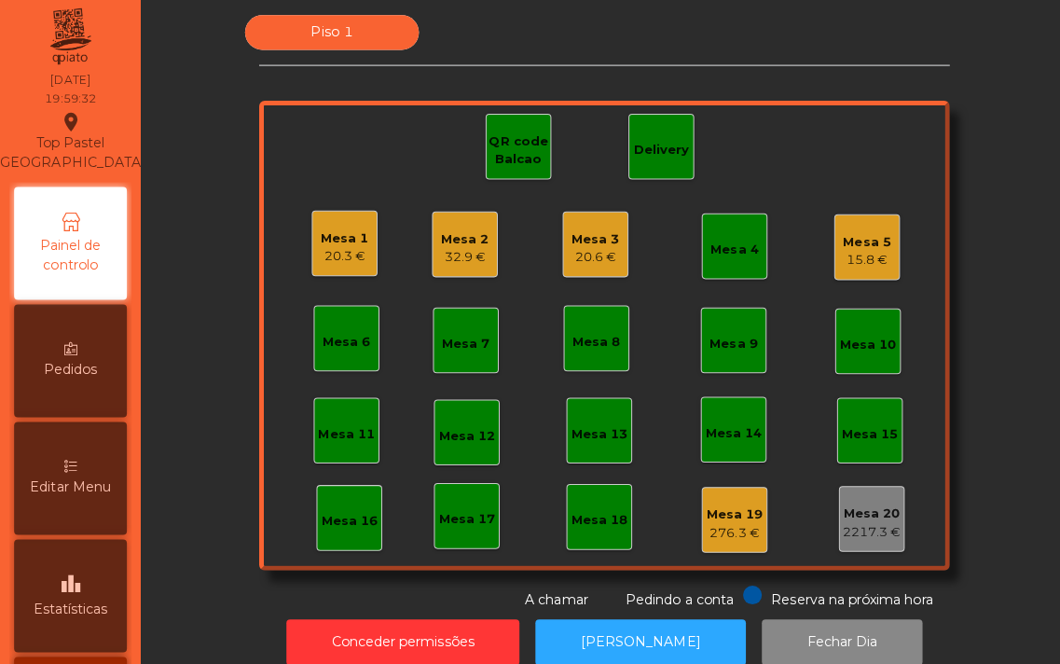
click at [576, 239] on div "Mesa 3" at bounding box center [592, 243] width 48 height 19
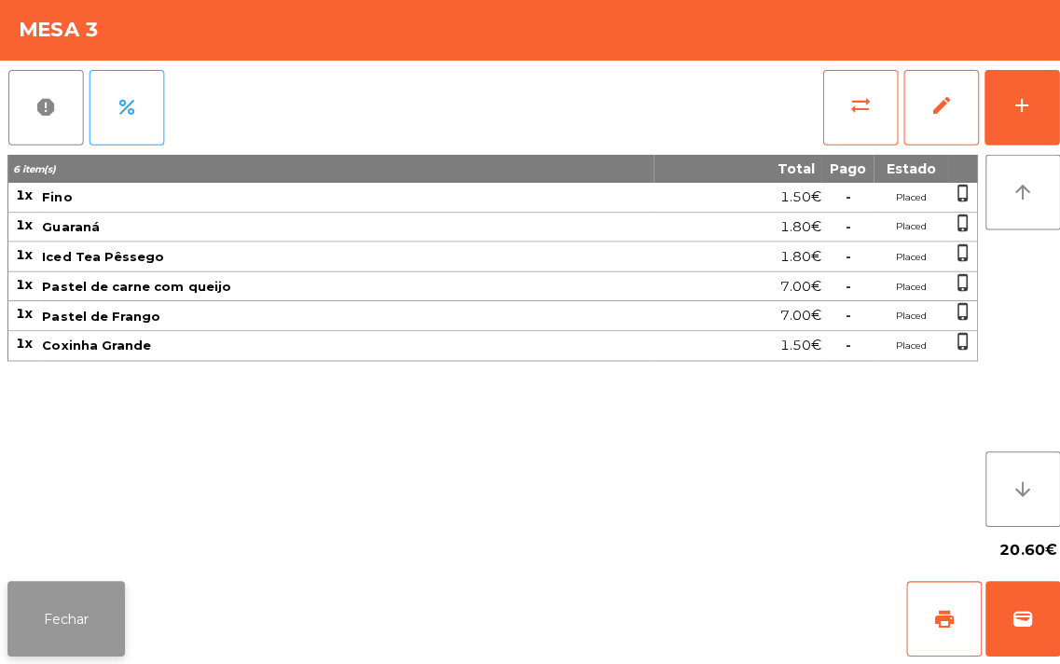
click at [80, 626] on button "Fechar" at bounding box center [65, 619] width 117 height 75
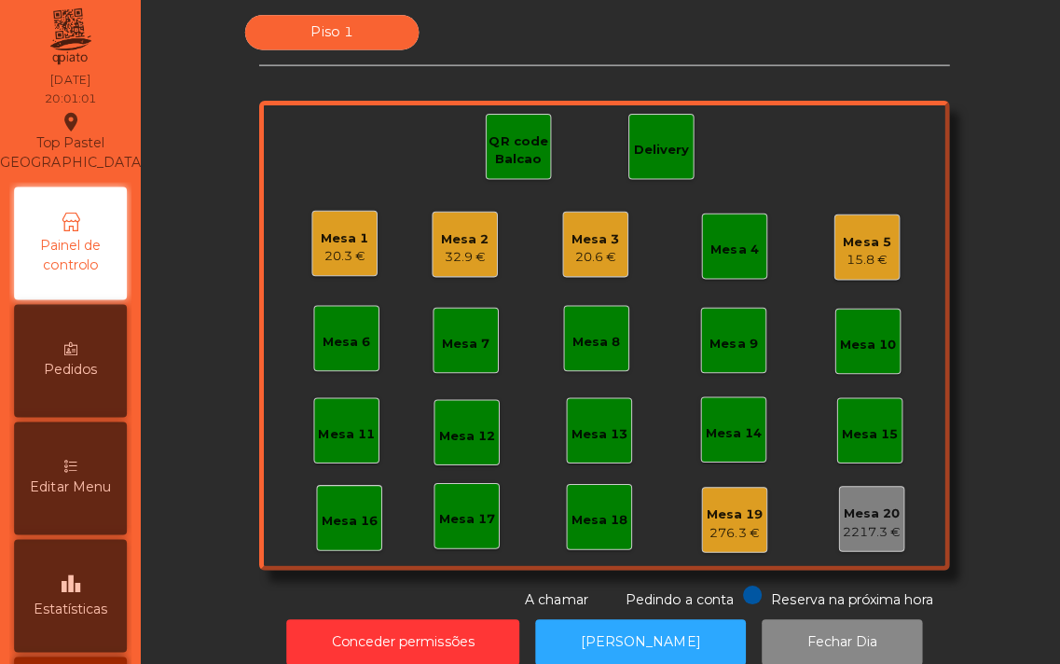
click at [341, 267] on div "20.3 €" at bounding box center [343, 260] width 48 height 19
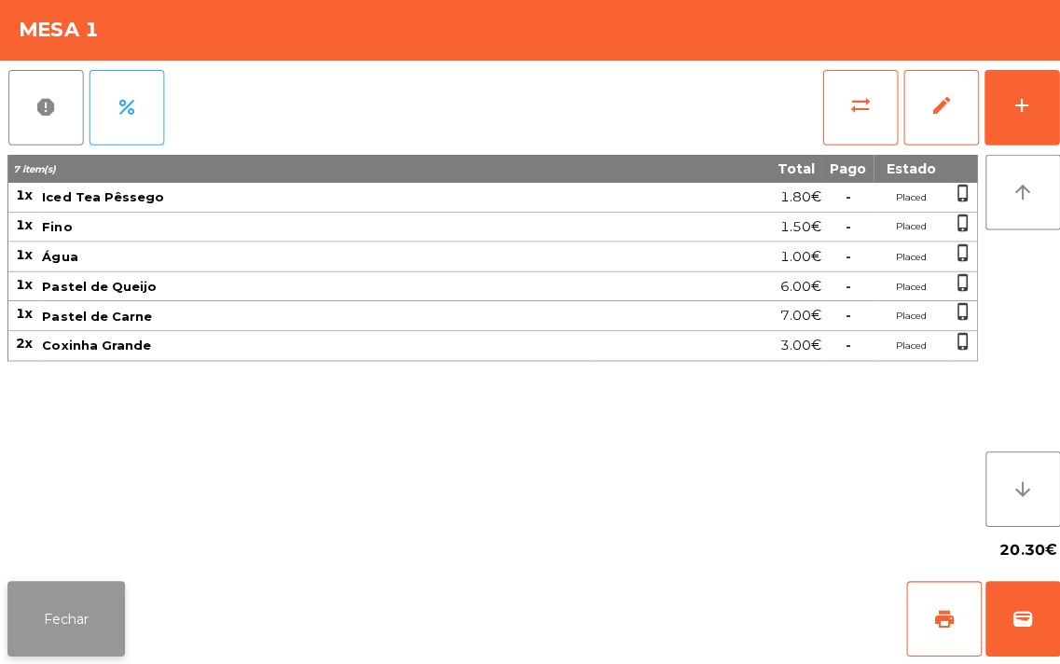
click at [60, 615] on button "Fechar" at bounding box center [65, 619] width 117 height 75
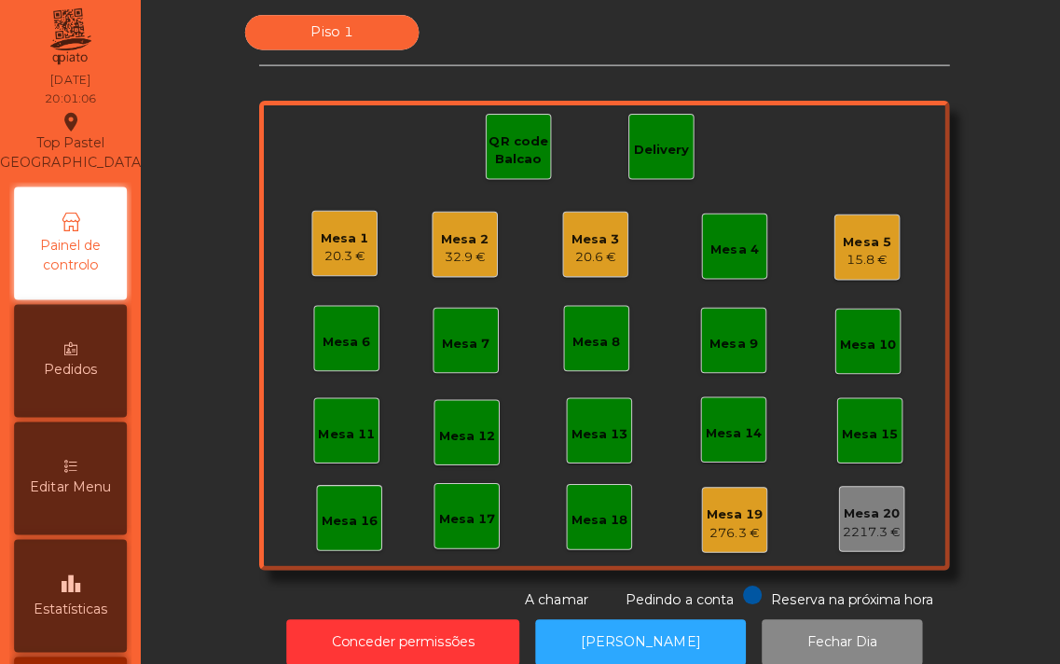
click at [446, 255] on div "32.9 €" at bounding box center [462, 261] width 48 height 19
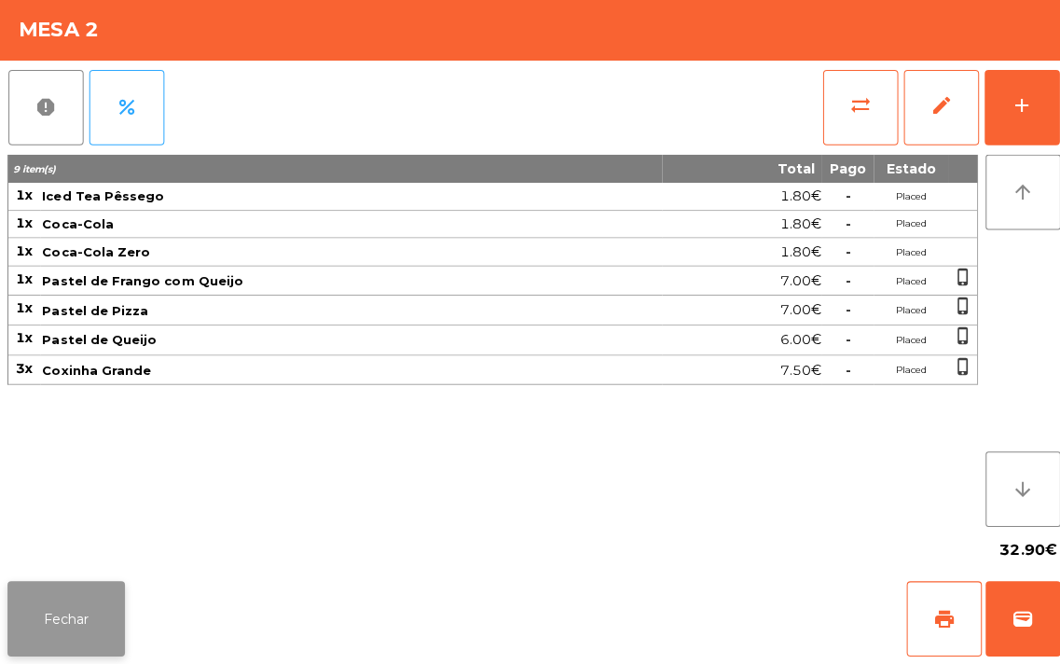
click at [77, 632] on button "Fechar" at bounding box center [65, 619] width 117 height 75
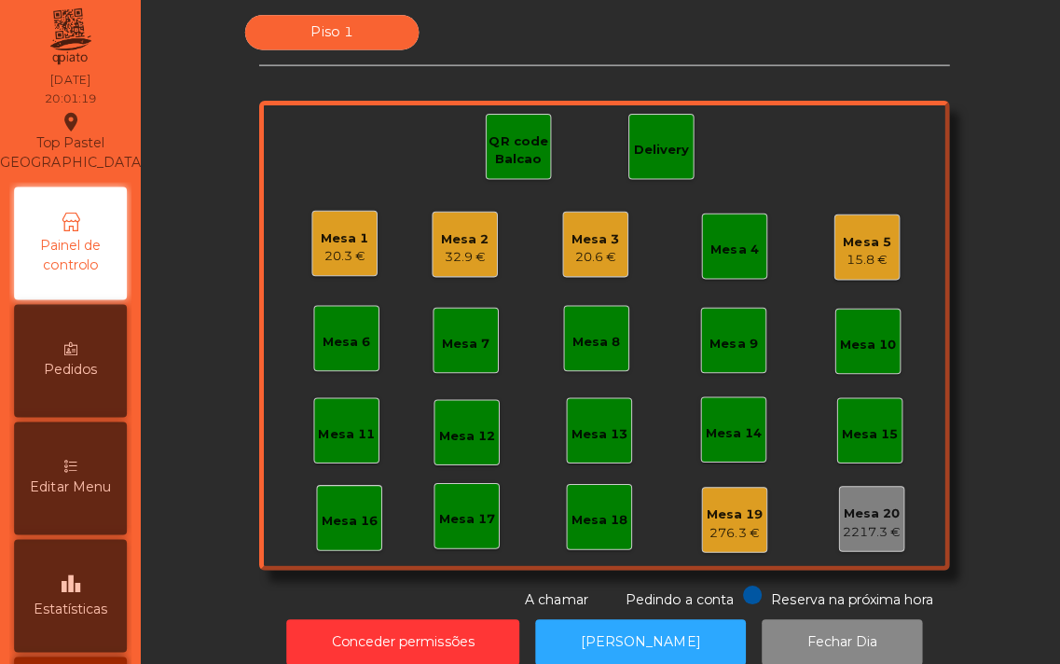
click at [572, 249] on div "Mesa 3" at bounding box center [592, 243] width 48 height 19
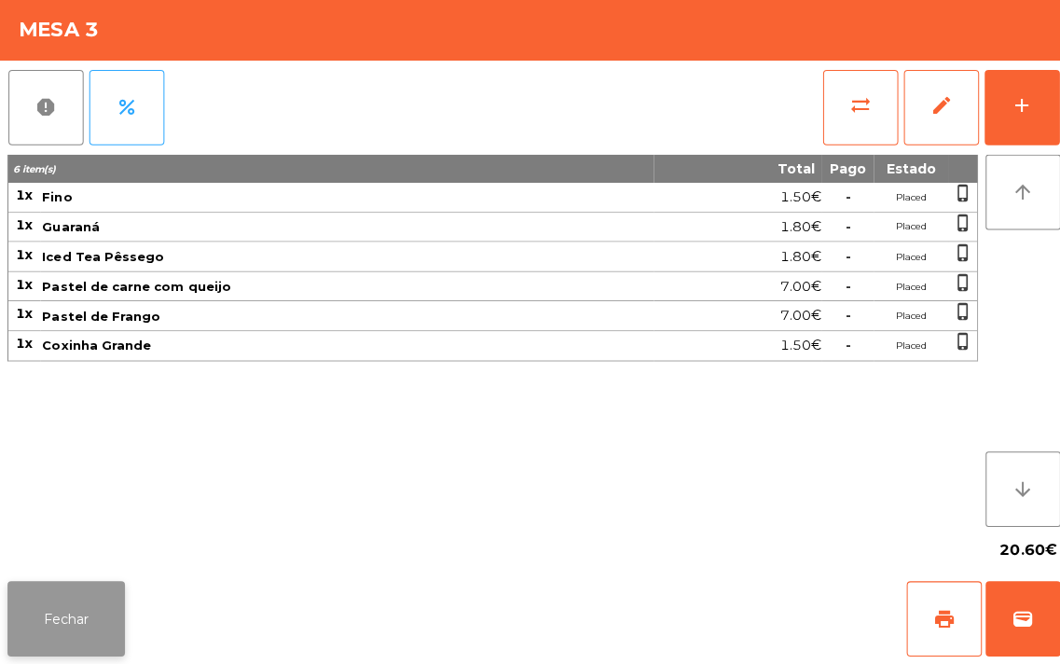
click at [72, 619] on button "Fechar" at bounding box center [65, 619] width 117 height 75
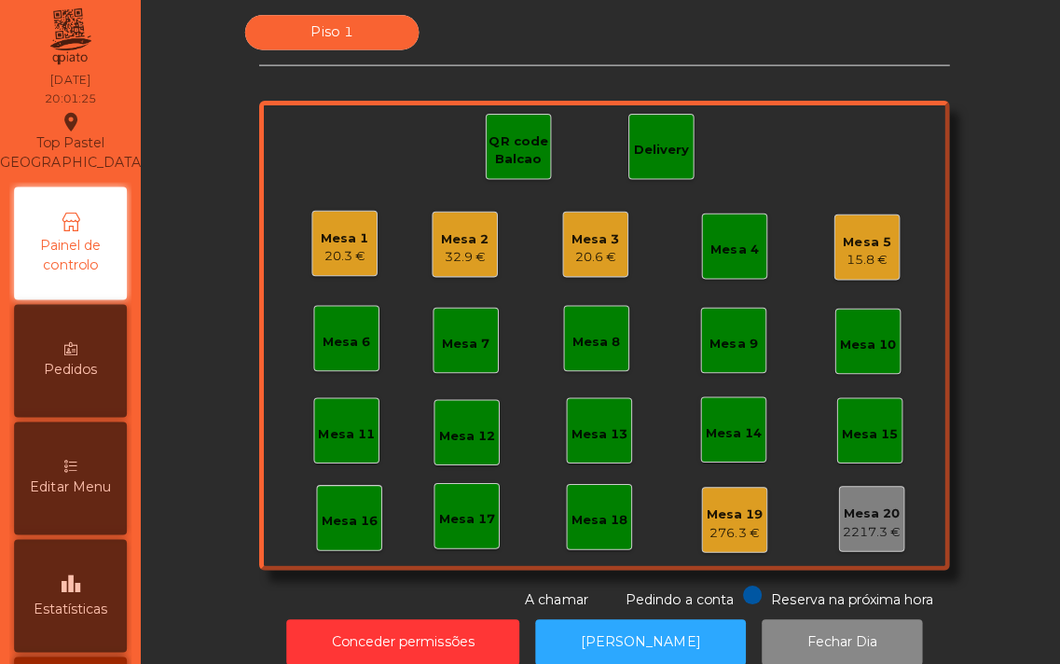
click at [454, 252] on div "32.9 €" at bounding box center [462, 261] width 48 height 19
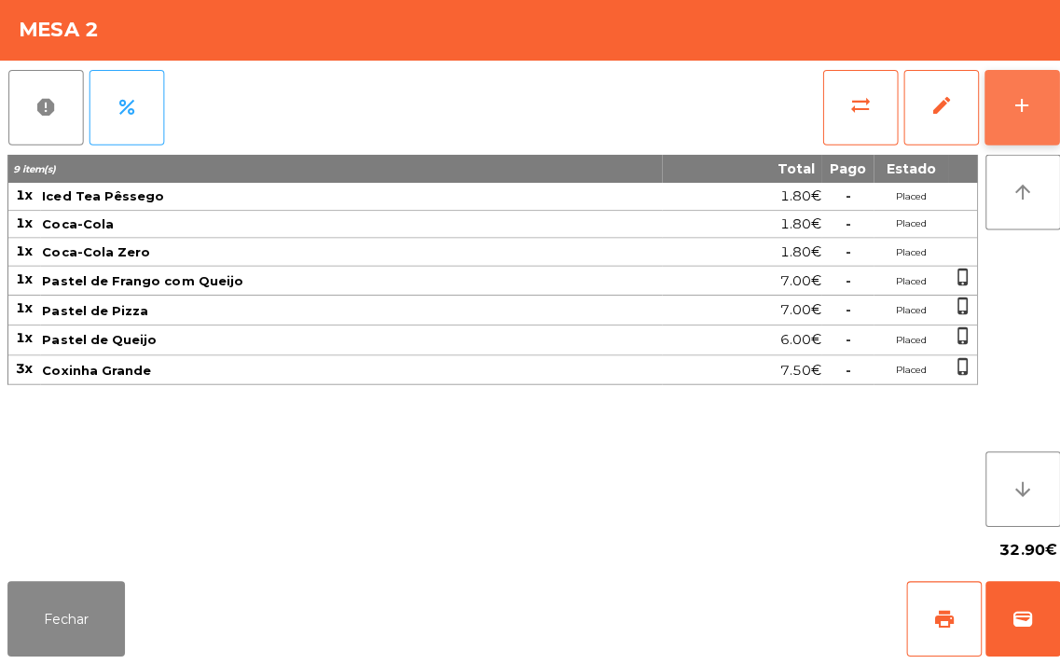
click at [1010, 122] on button "add" at bounding box center [1014, 112] width 75 height 75
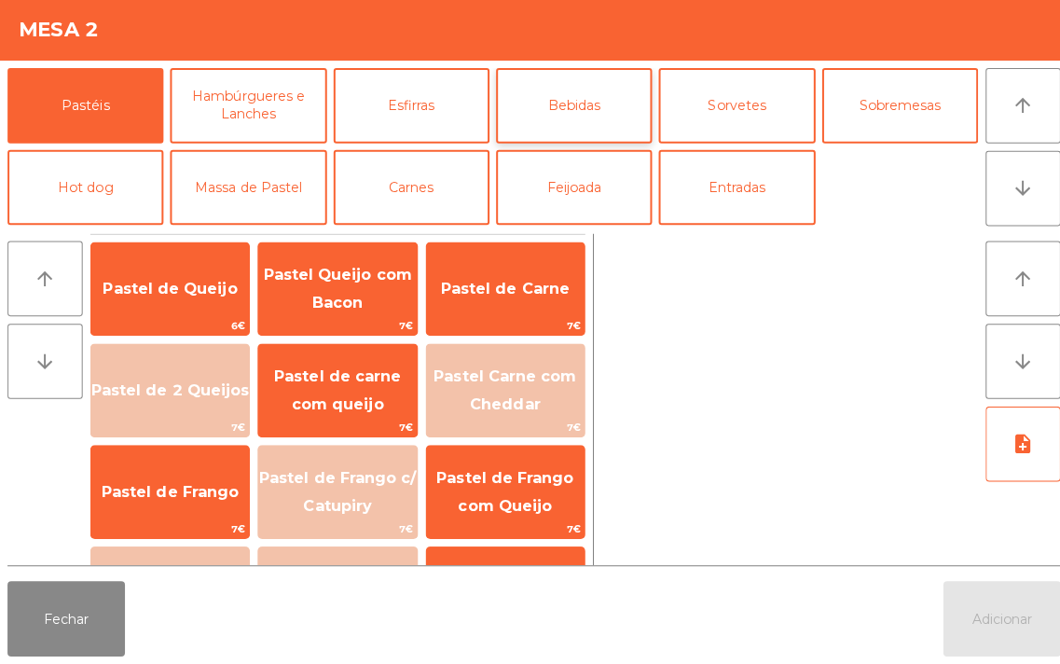
click at [556, 114] on button "Bebidas" at bounding box center [569, 110] width 155 height 75
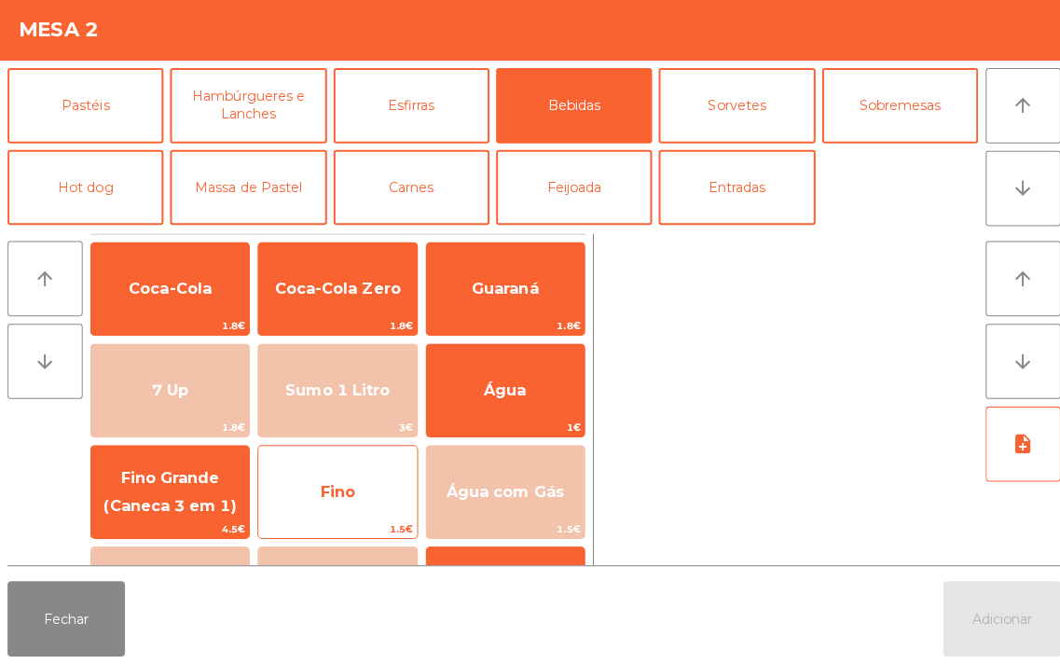
click at [324, 501] on span "Fino" at bounding box center [335, 493] width 35 height 18
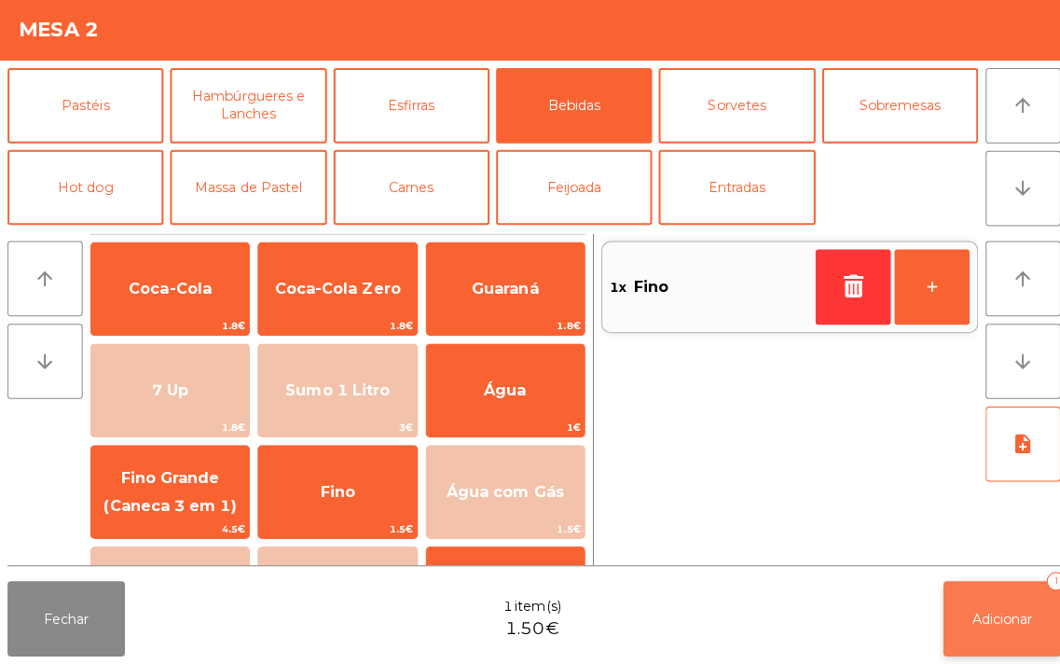
click at [954, 611] on button "Adicionar 1" at bounding box center [994, 619] width 117 height 75
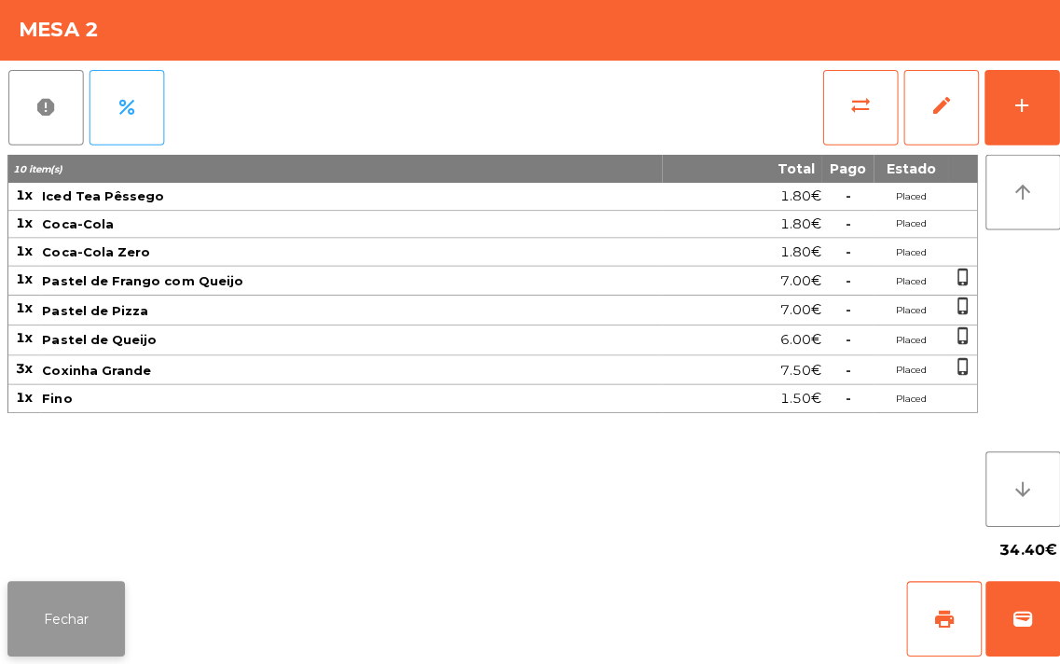
click at [61, 623] on button "Fechar" at bounding box center [65, 619] width 117 height 75
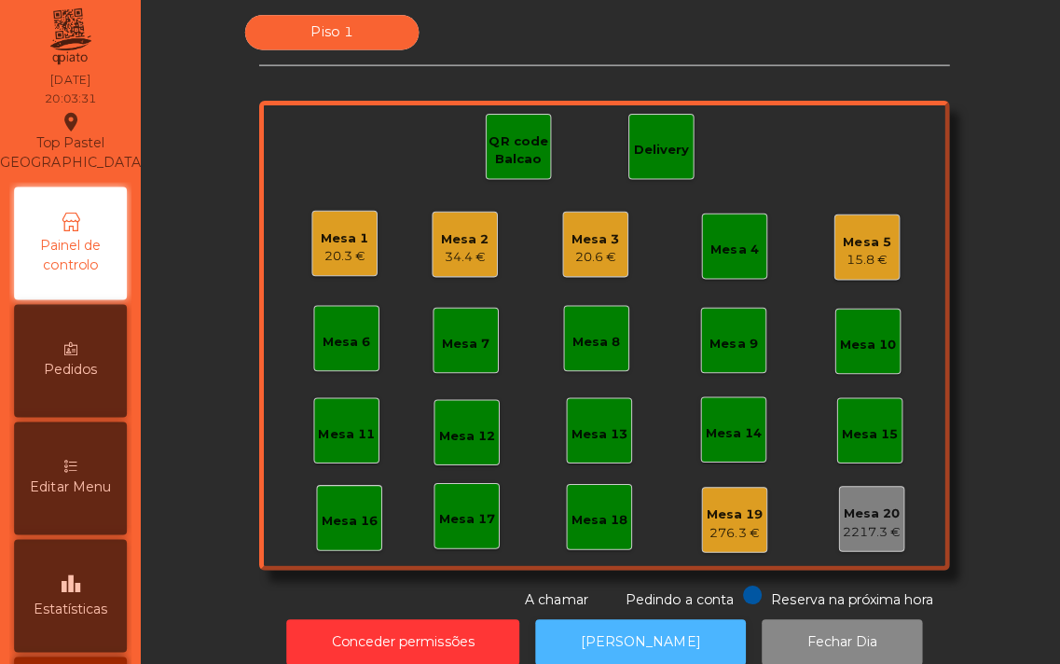
click at [584, 632] on button "[PERSON_NAME]" at bounding box center [635, 643] width 209 height 46
